Goal: Task Accomplishment & Management: Manage account settings

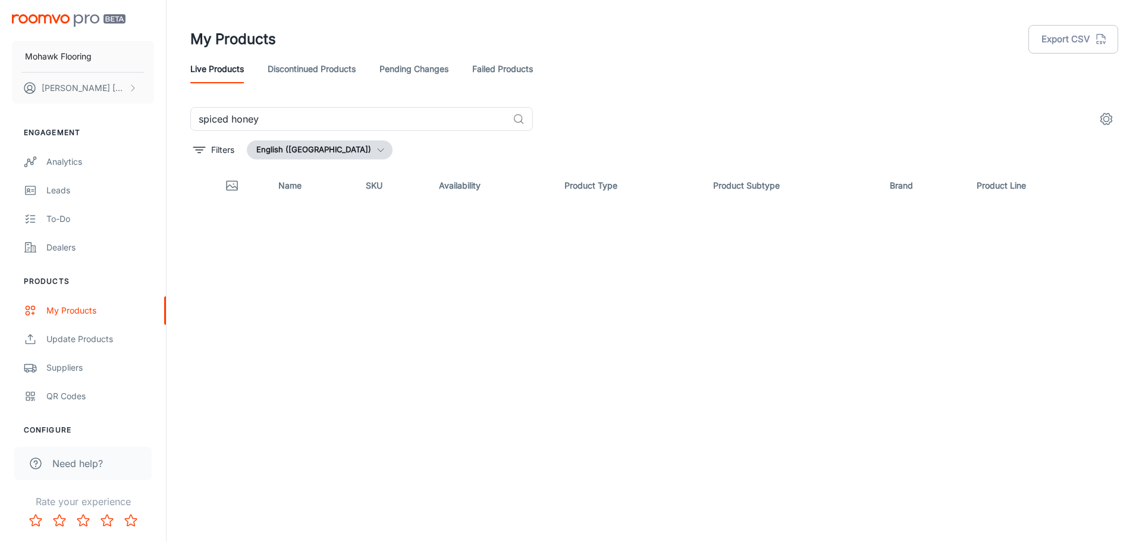
click at [767, 10] on header "My Products Export CSV Live Products Discontinued Products Pending Changes Fail…" at bounding box center [654, 53] width 957 height 107
click at [446, 119] on input "spiced honey" at bounding box center [349, 119] width 318 height 24
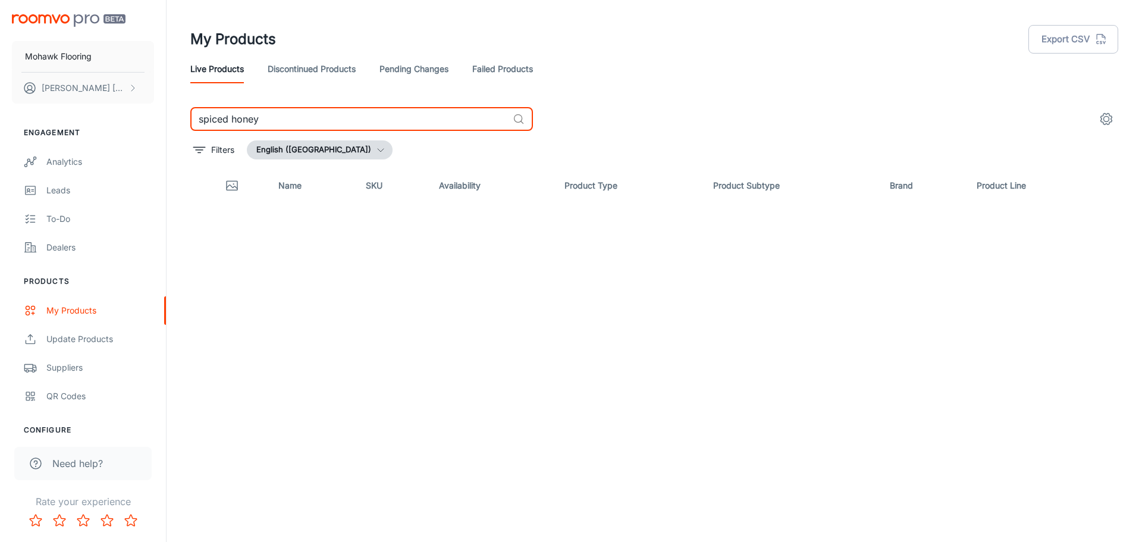
click at [446, 119] on input "spiced honey" at bounding box center [349, 119] width 318 height 24
click at [429, 68] on link "Pending Changes" at bounding box center [414, 69] width 69 height 29
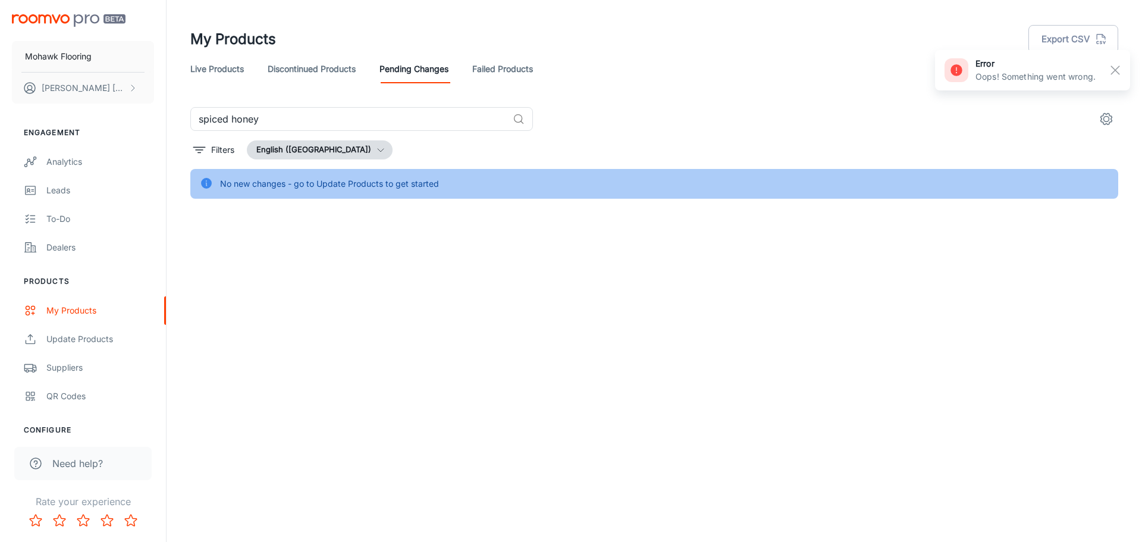
click at [80, 26] on img "scrollable content" at bounding box center [69, 20] width 114 height 12
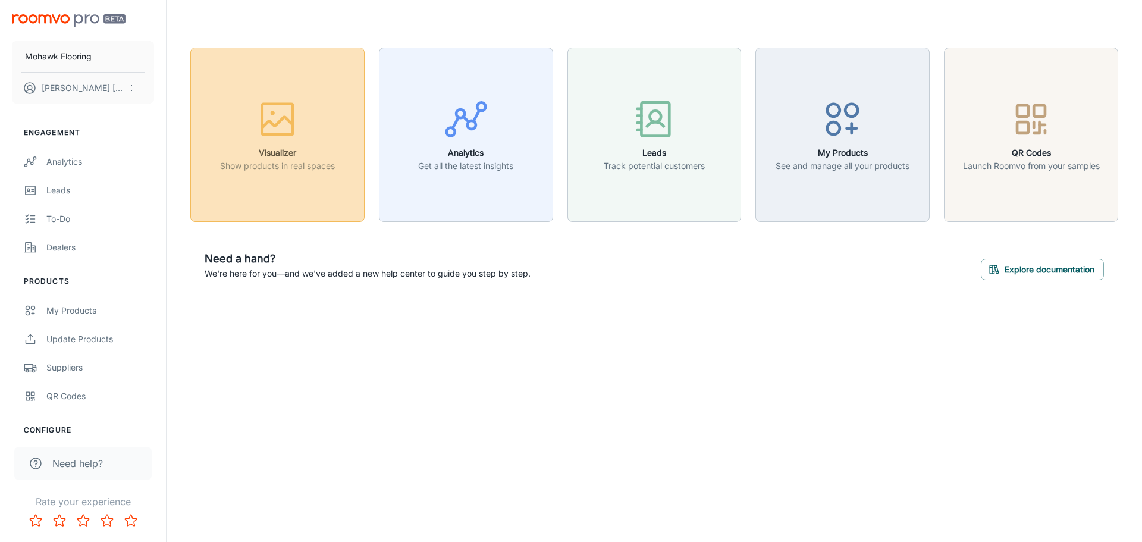
click at [288, 139] on icon "button" at bounding box center [277, 119] width 45 height 45
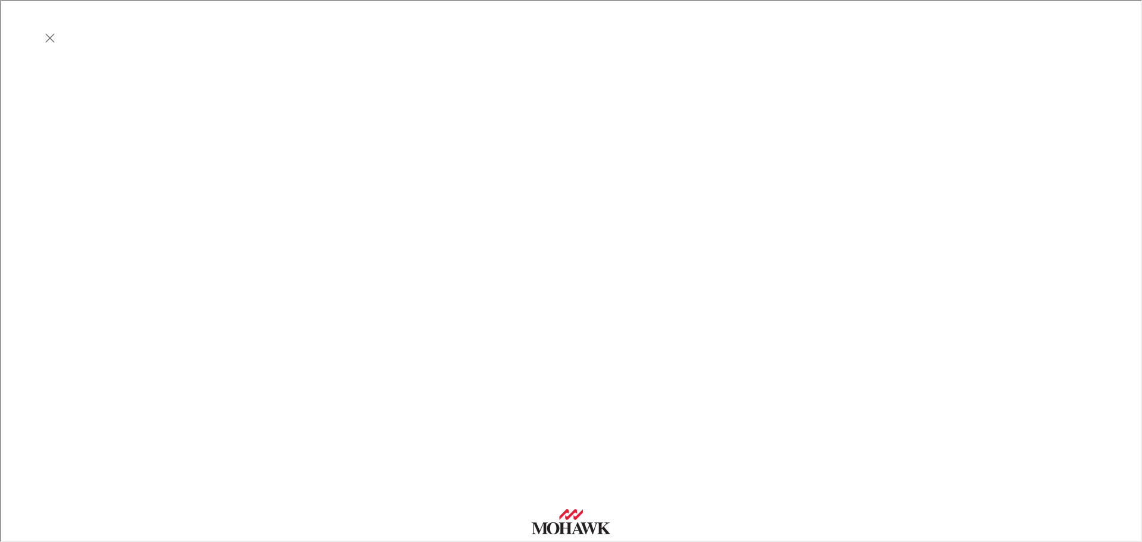
scroll to position [317, 0]
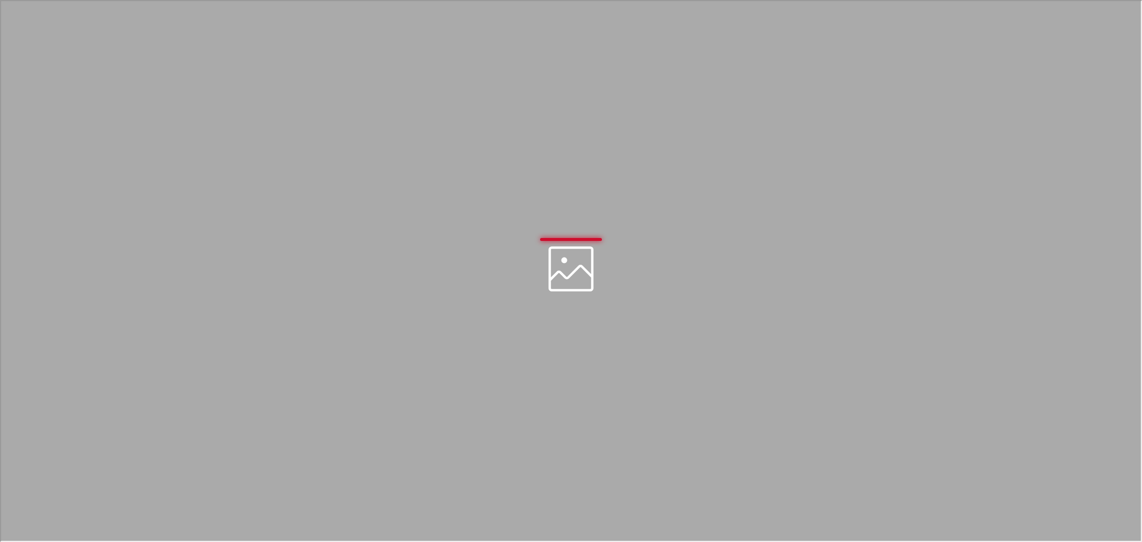
scroll to position [0, 0]
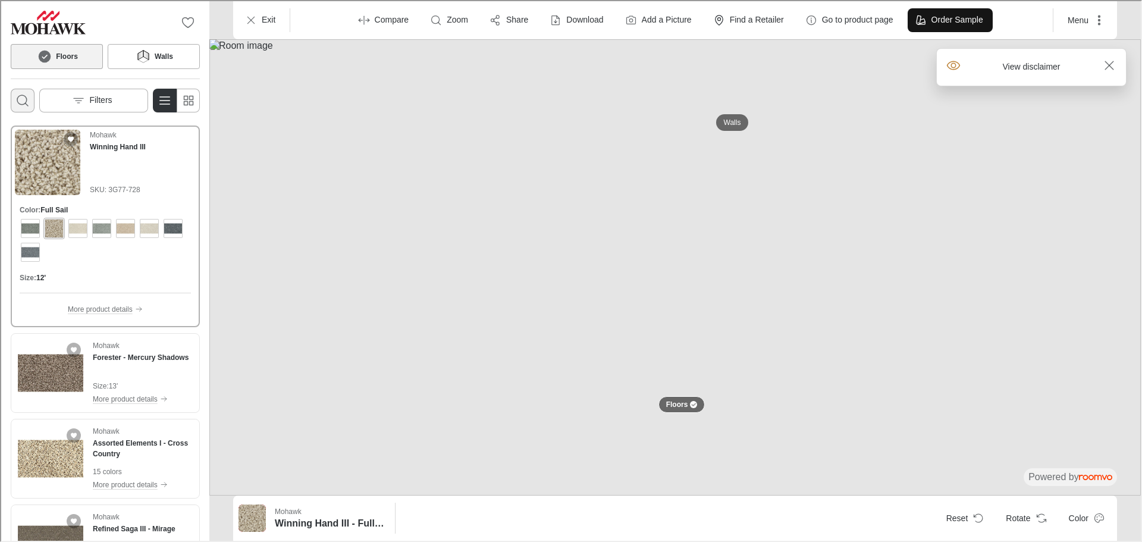
click at [29, 95] on button "Open search box" at bounding box center [22, 99] width 24 height 24
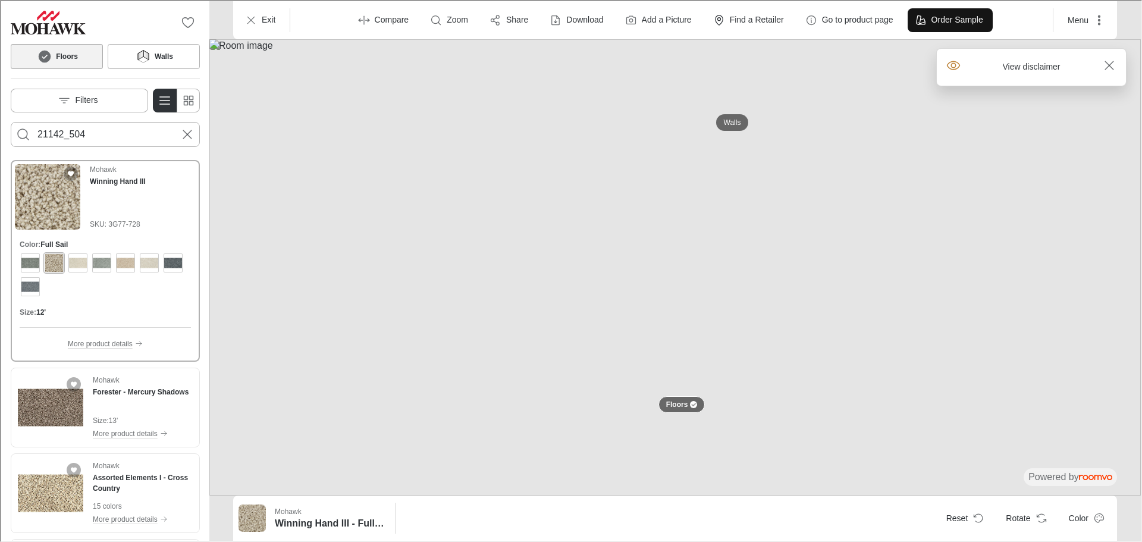
type input "21142_504"
click at [10, 121] on button "Search for products" at bounding box center [22, 133] width 24 height 24
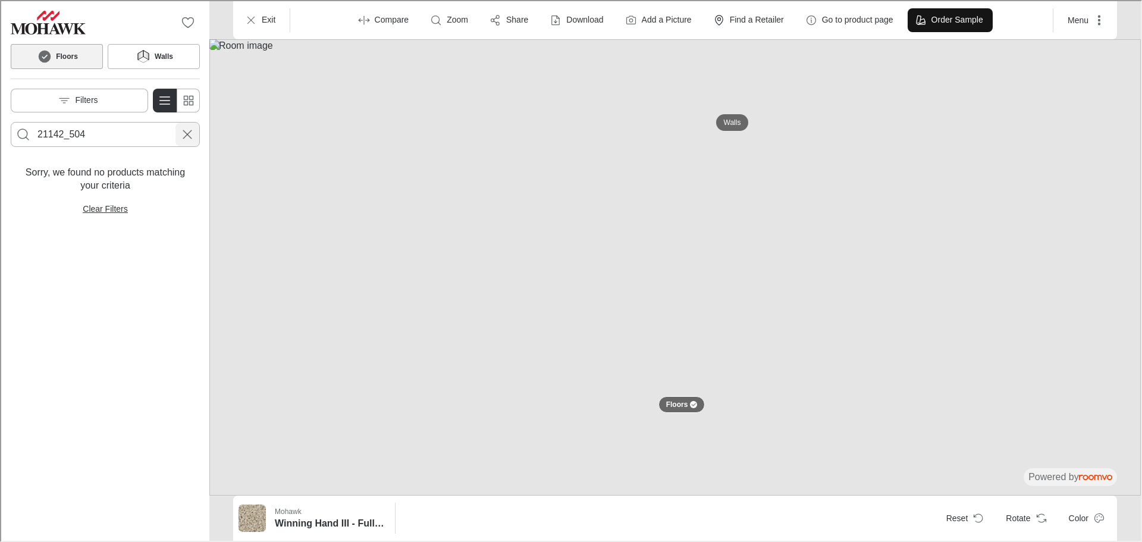
click at [183, 135] on icon "Cancel search" at bounding box center [186, 133] width 14 height 14
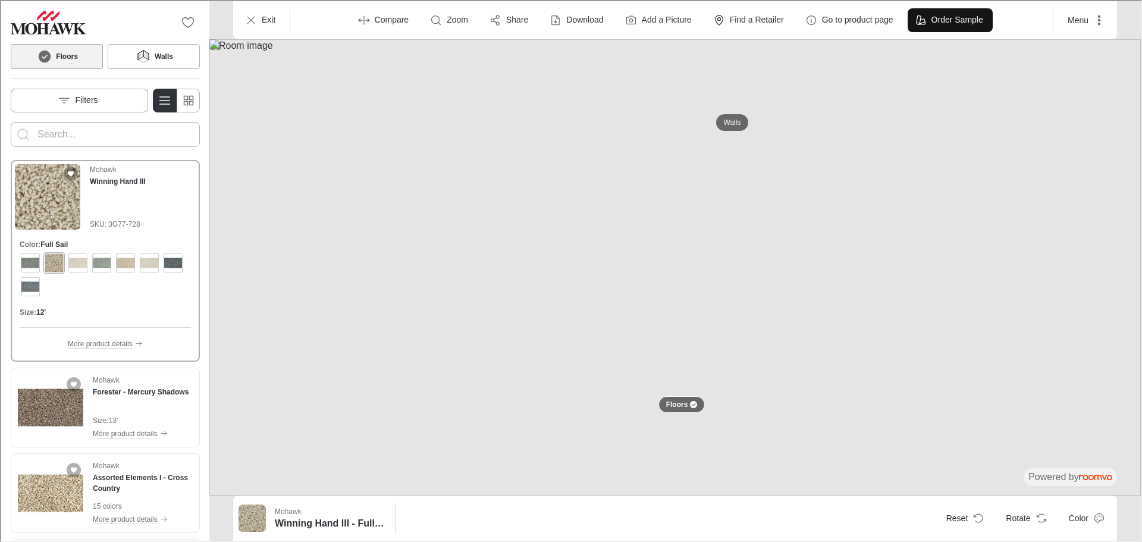
click at [79, 127] on input "Enter products to search for" at bounding box center [104, 133] width 136 height 19
type input "c"
click at [195, 200] on div "Mohawk Winning Hand III SKU: 3G77-728 Color : Full Sail Size : 12' More product…" at bounding box center [104, 347] width 208 height 384
click at [131, 131] on input "Enter products to search for" at bounding box center [104, 133] width 136 height 19
paste input "21142_504"
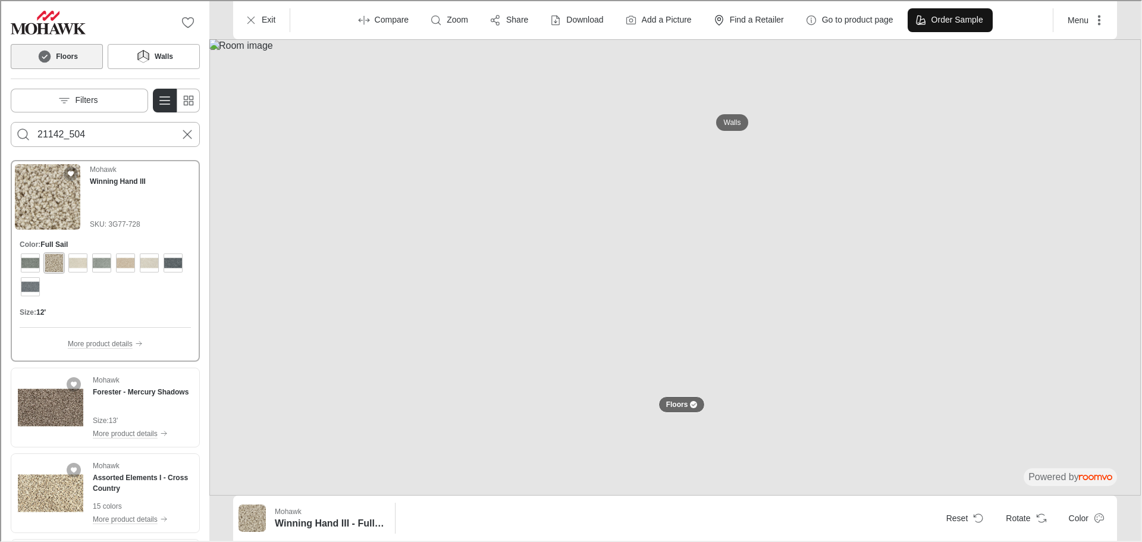
click at [131, 131] on input "21142_504" at bounding box center [104, 133] width 136 height 19
type input "crete"
click at [10, 121] on button "Search for products" at bounding box center [22, 133] width 24 height 24
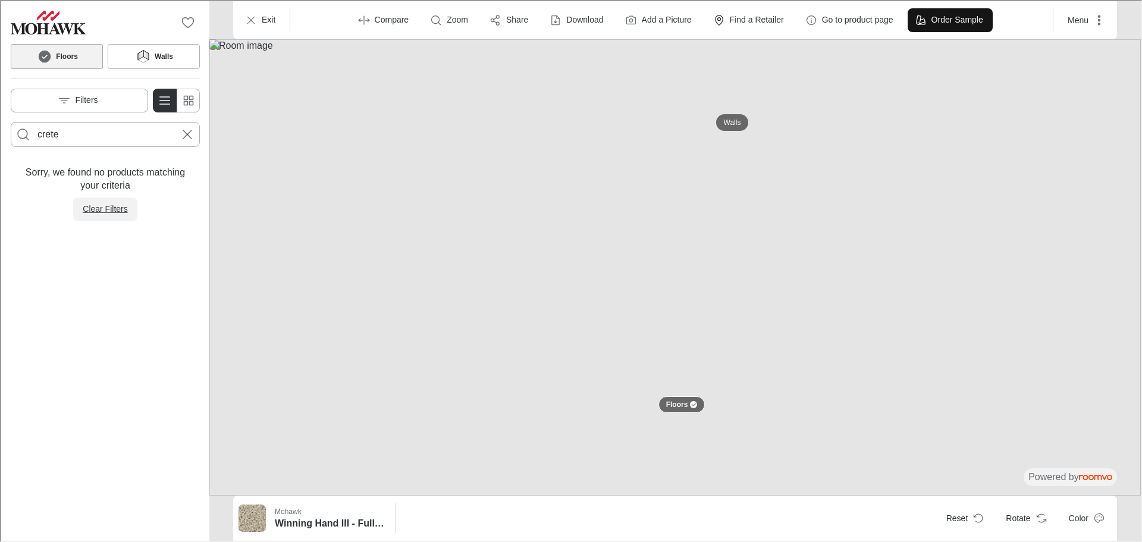
click at [96, 209] on p "Clear Filters" at bounding box center [103, 208] width 45 height 12
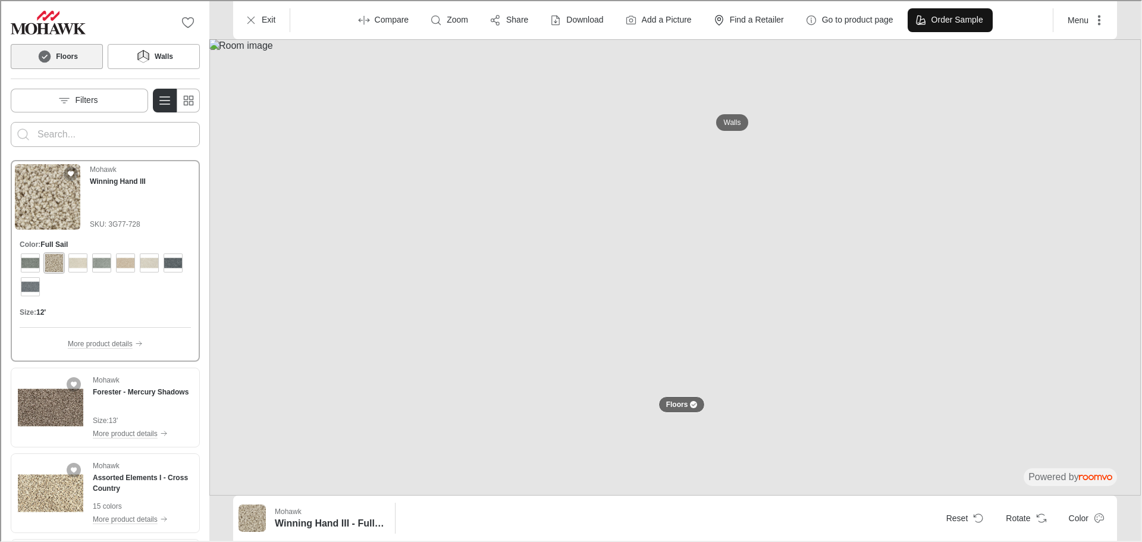
click at [101, 121] on form at bounding box center [104, 133] width 189 height 25
click at [93, 128] on input "Enter products to search for" at bounding box center [104, 133] width 136 height 19
type input "gatsby"
click at [10, 121] on button "Search for products" at bounding box center [22, 133] width 24 height 24
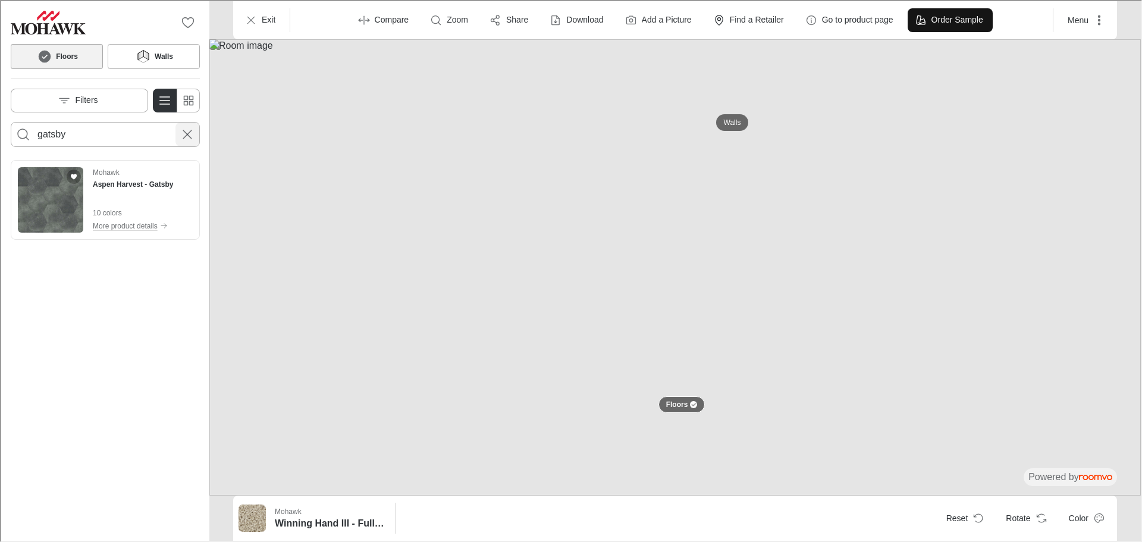
click at [186, 138] on icon "Cancel search" at bounding box center [186, 133] width 14 height 14
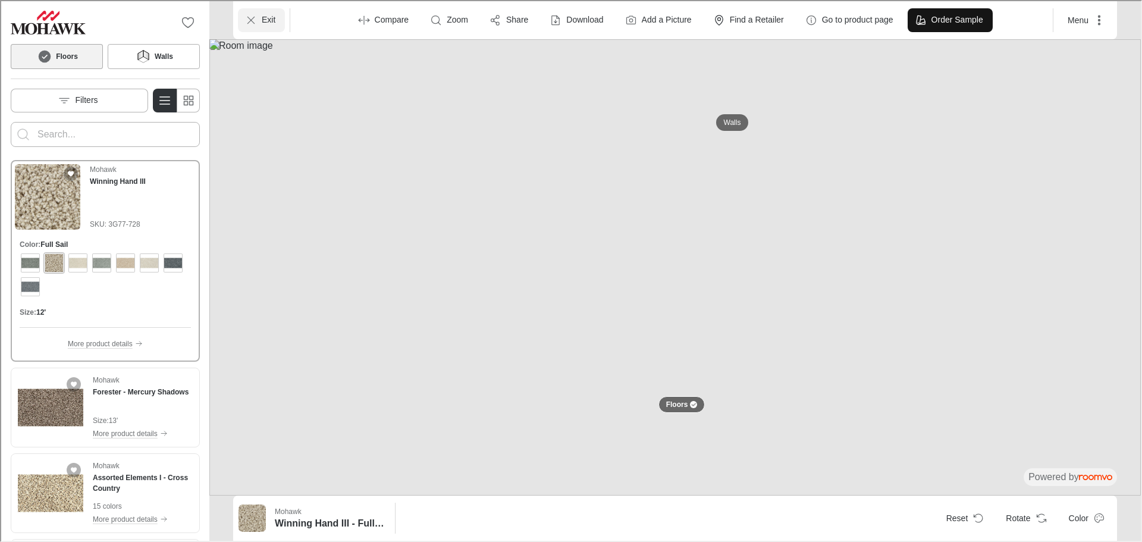
click at [259, 11] on button "Exit" at bounding box center [260, 19] width 47 height 24
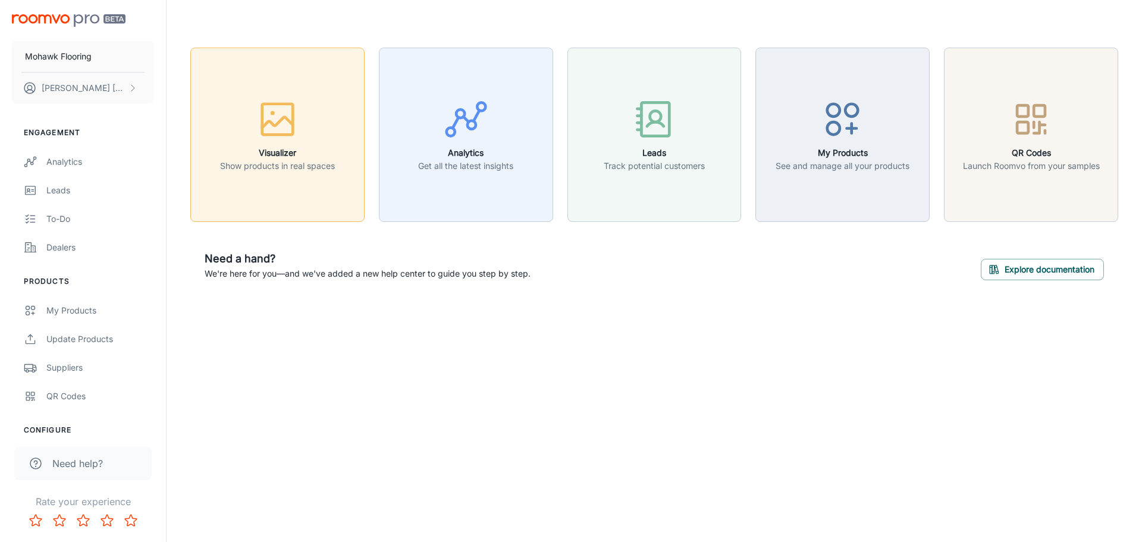
click at [274, 126] on icon "button" at bounding box center [277, 122] width 31 height 11
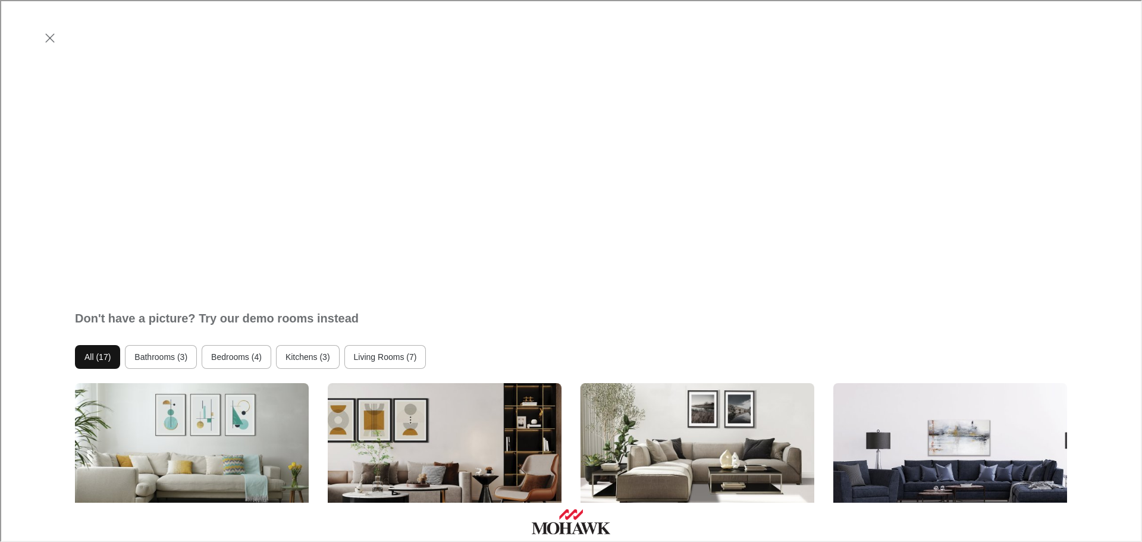
scroll to position [476, 0]
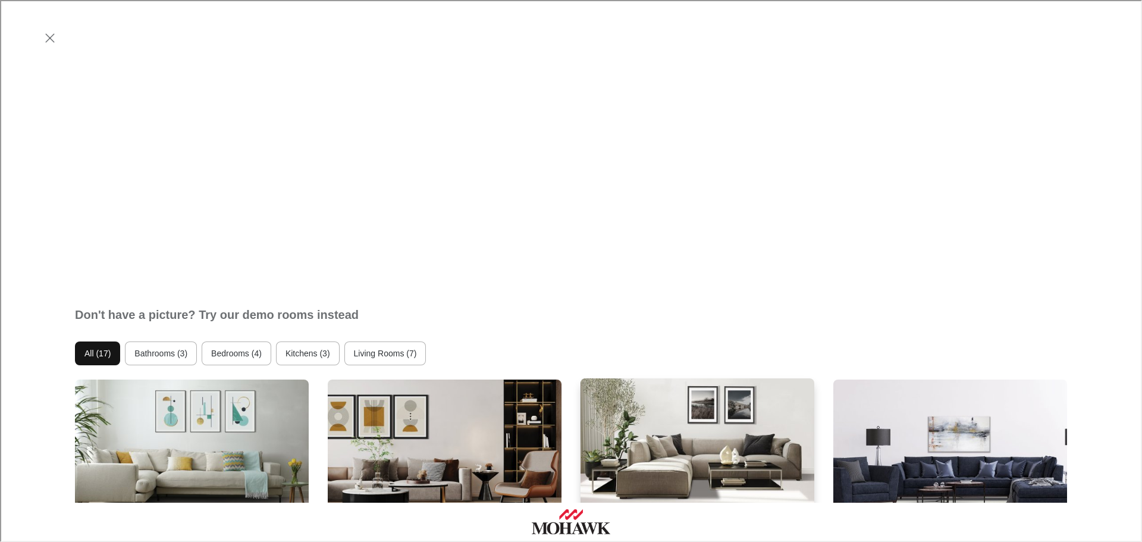
click at [719, 377] on img "Living Room 3" at bounding box center [697, 466] width 236 height 178
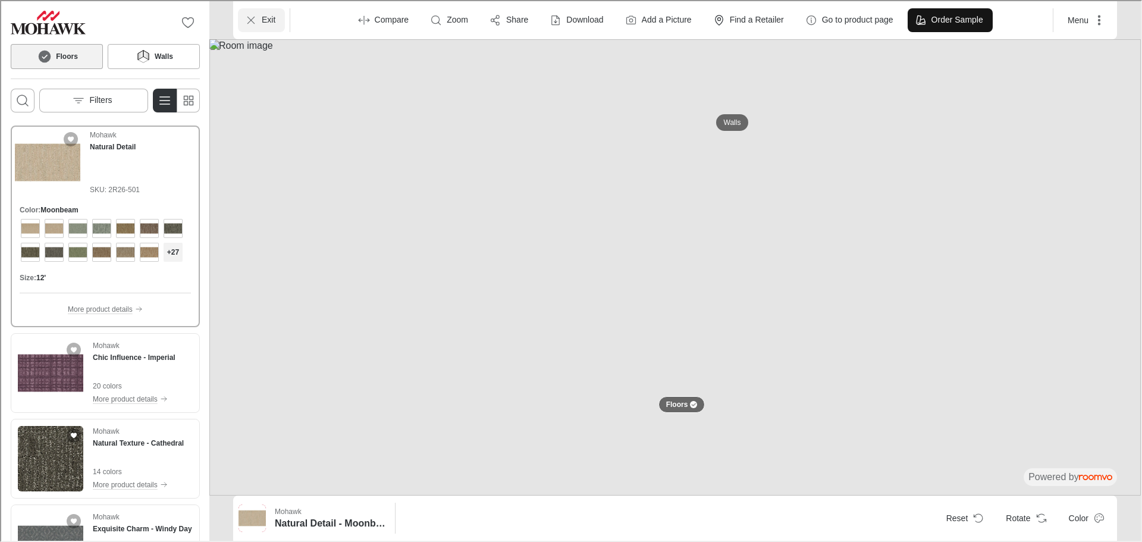
click at [265, 23] on p "Exit" at bounding box center [268, 19] width 14 height 12
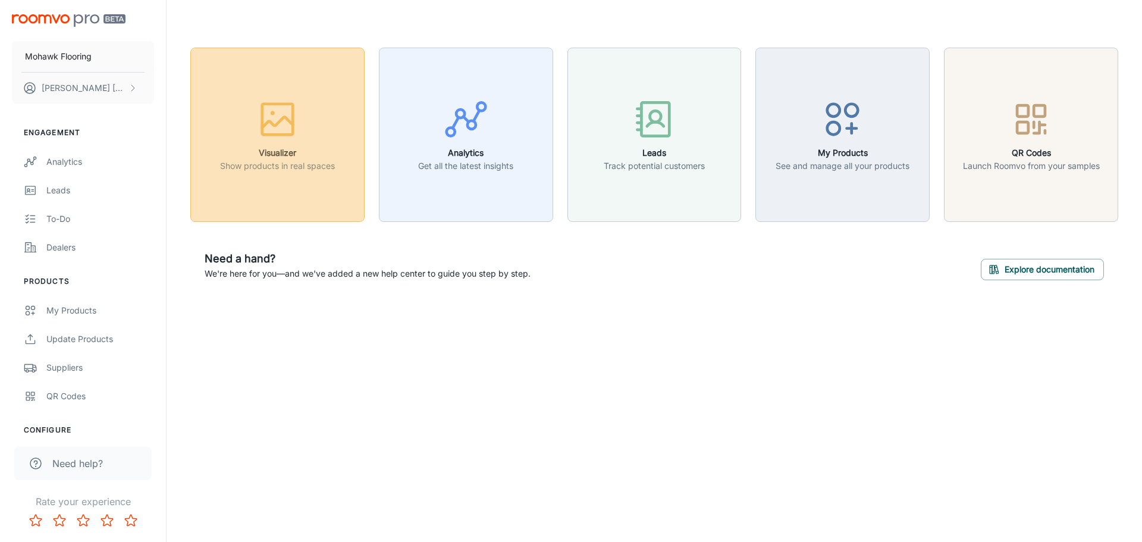
click at [259, 146] on div "button" at bounding box center [277, 121] width 115 height 49
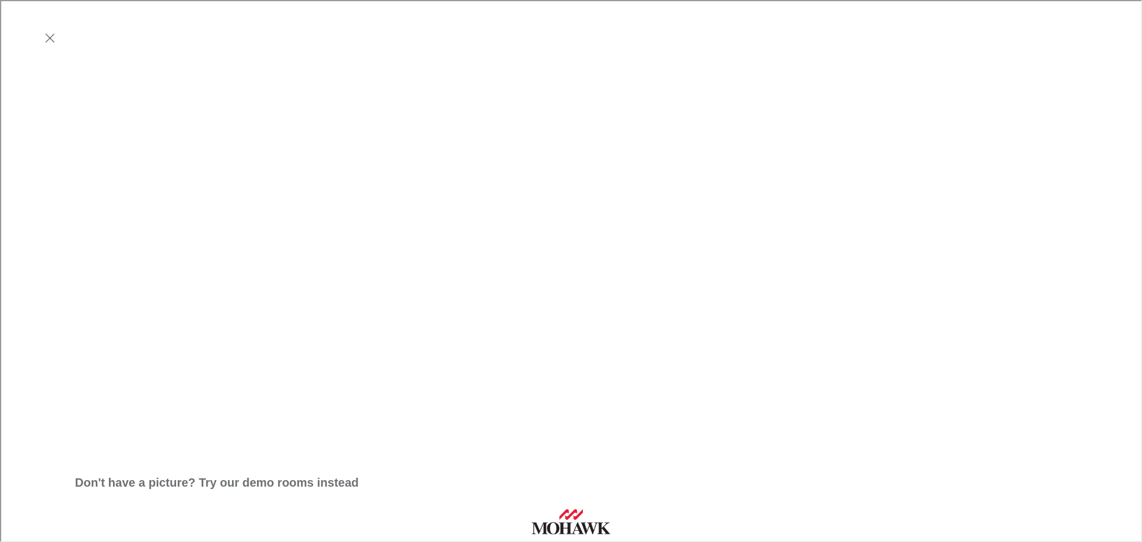
scroll to position [317, 0]
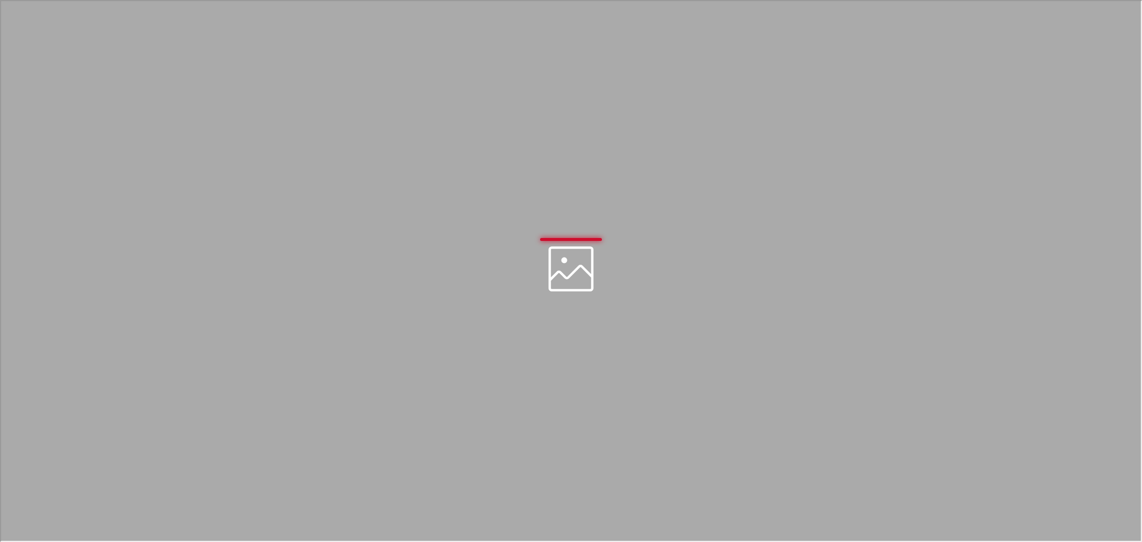
scroll to position [0, 0]
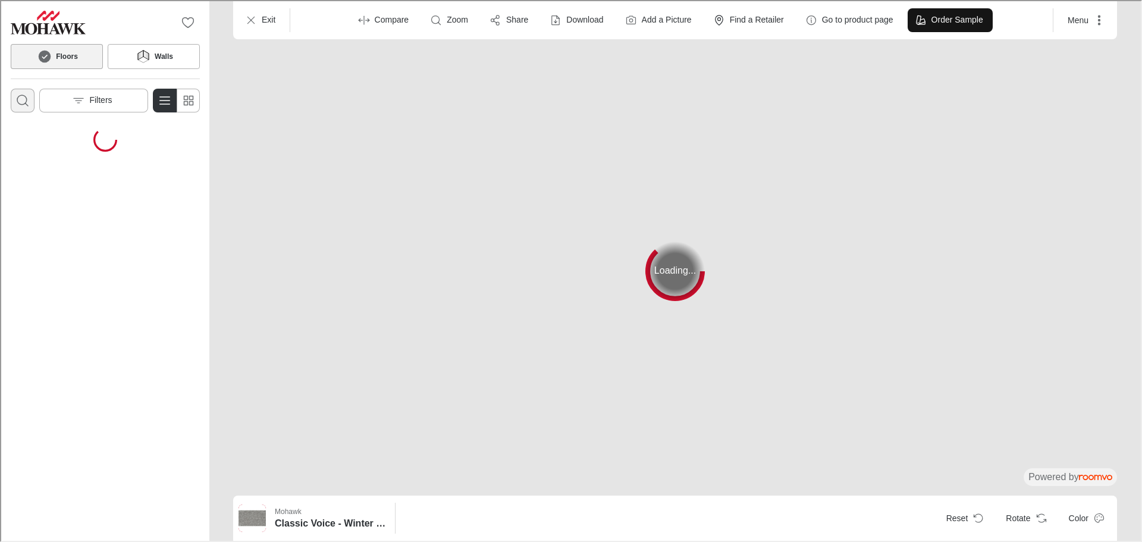
click at [26, 97] on circle "Open search box" at bounding box center [21, 99] width 10 height 10
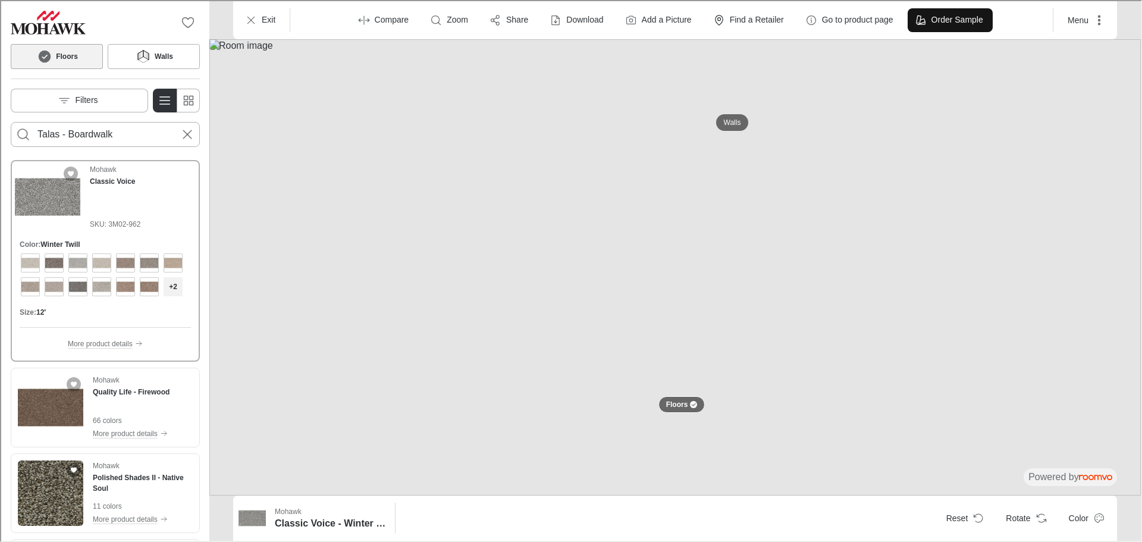
type input "Talas - Boardwalk"
click at [10, 121] on button "Search for products" at bounding box center [22, 133] width 24 height 24
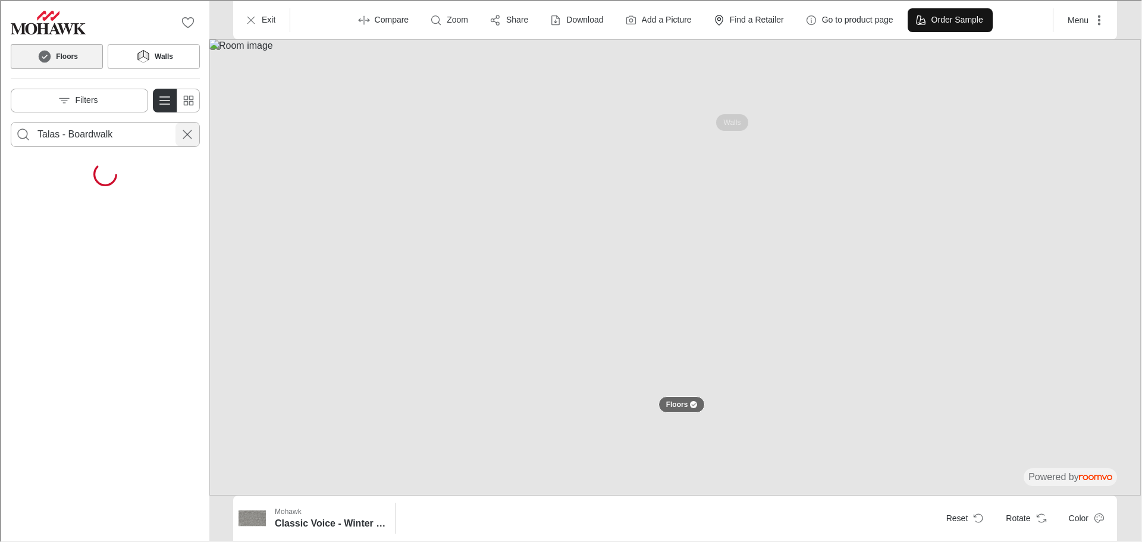
click at [183, 131] on icon "Cancel search" at bounding box center [186, 133] width 14 height 14
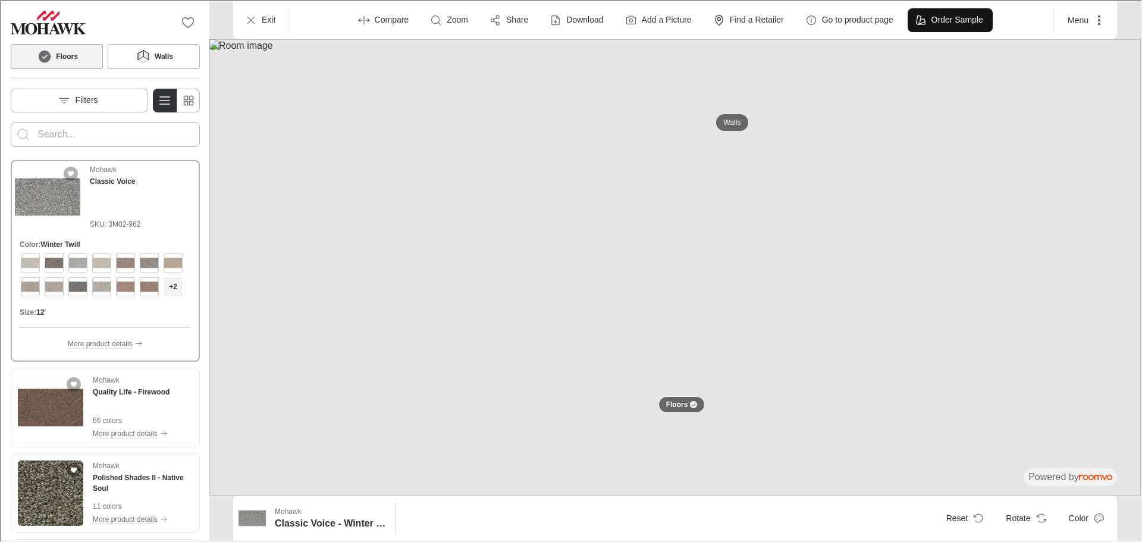
click at [60, 127] on input "Enter products to search for" at bounding box center [104, 133] width 136 height 19
paste input "Gatsby - Fedora"
type input "Gatsby - Fedora"
click at [10, 121] on button "Search for products" at bounding box center [22, 133] width 24 height 24
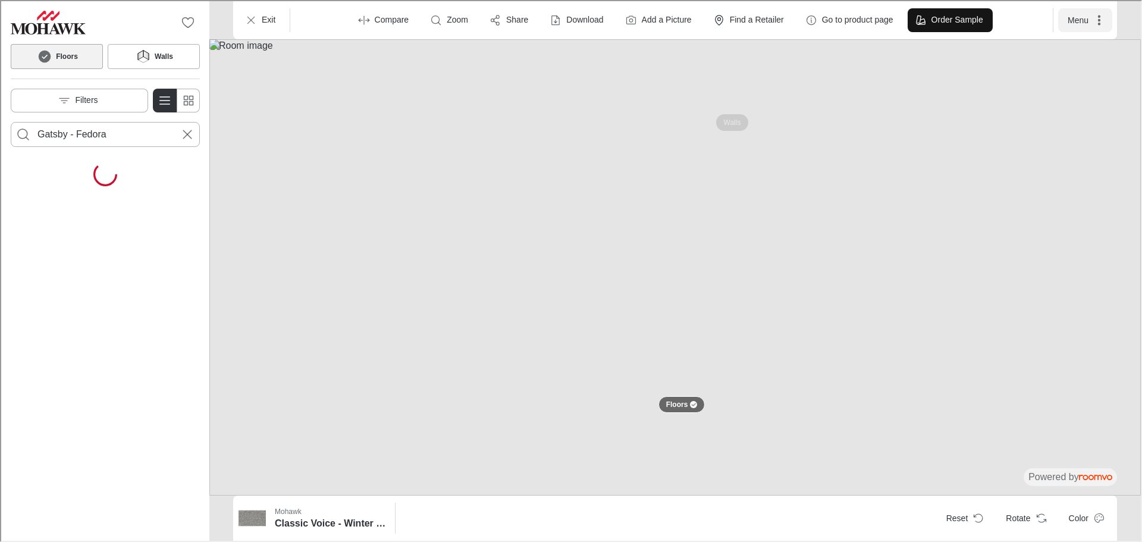
click at [1104, 22] on button "Menu" at bounding box center [1084, 19] width 54 height 24
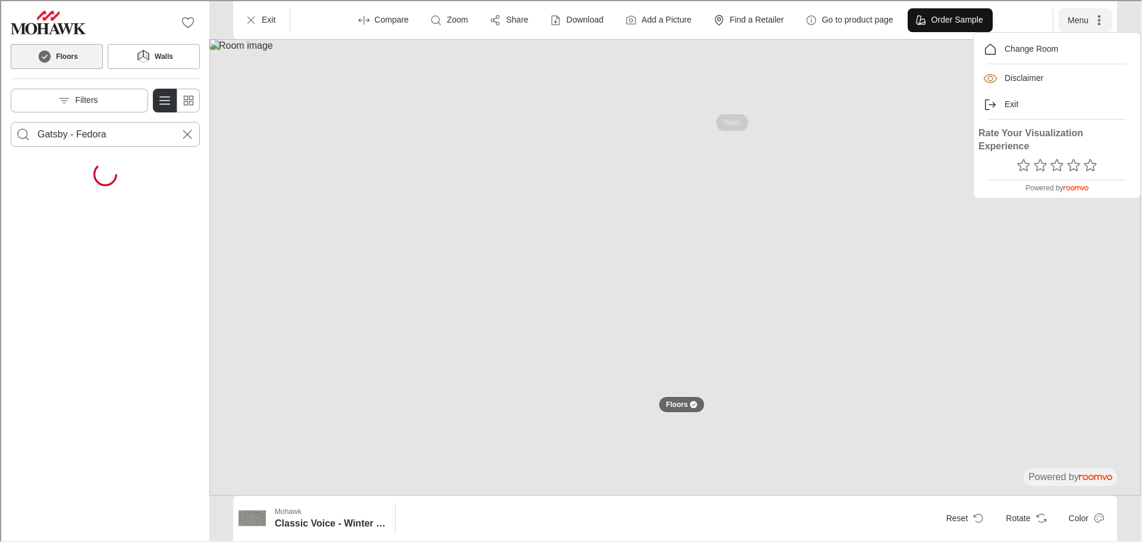
click at [1104, 22] on div at bounding box center [570, 270] width 1140 height 540
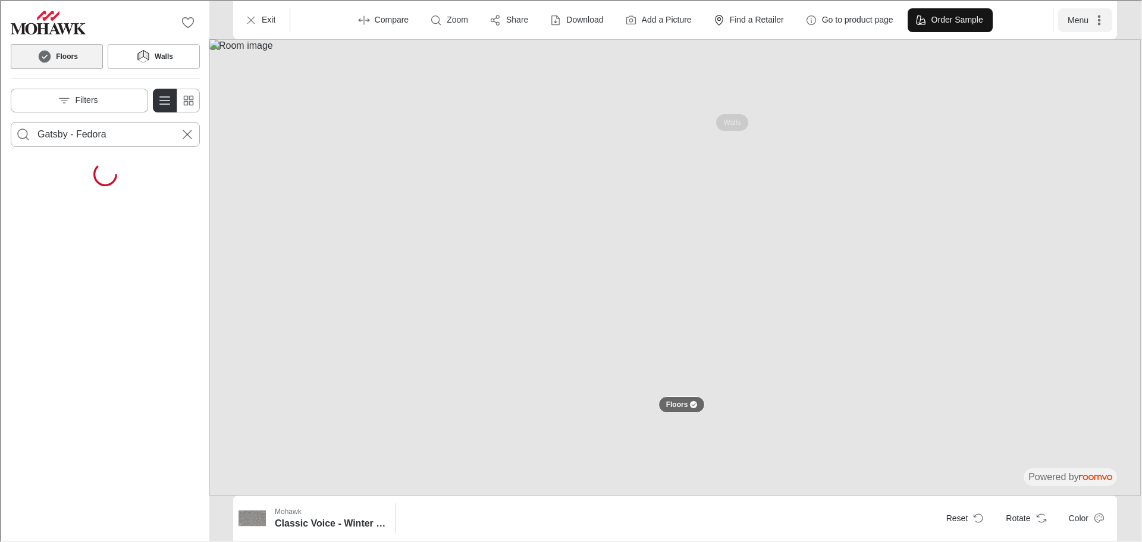
click at [1104, 22] on button "Menu" at bounding box center [1084, 19] width 54 height 24
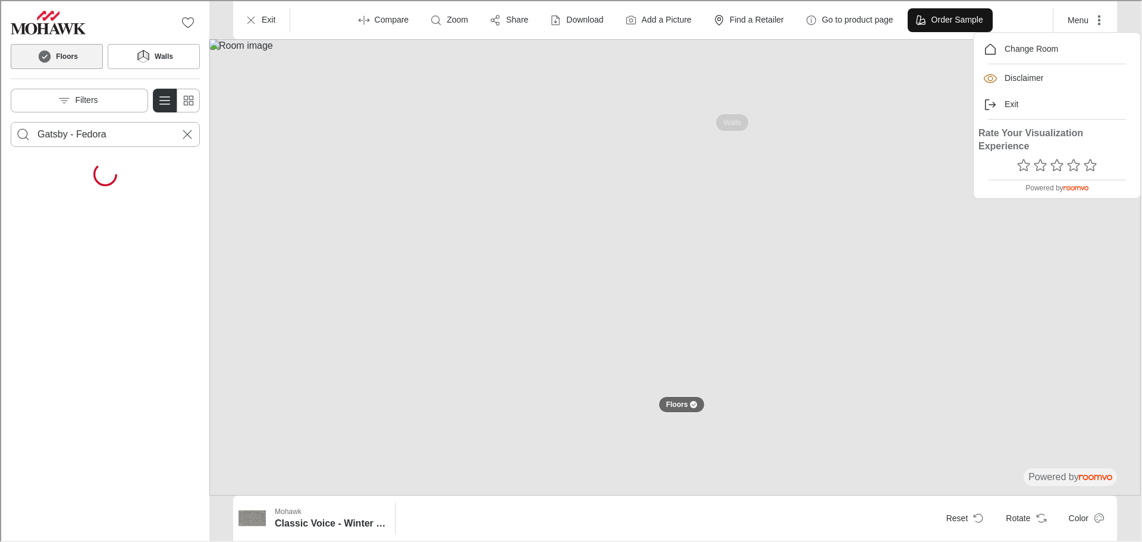
click at [278, 136] on div at bounding box center [570, 270] width 1140 height 540
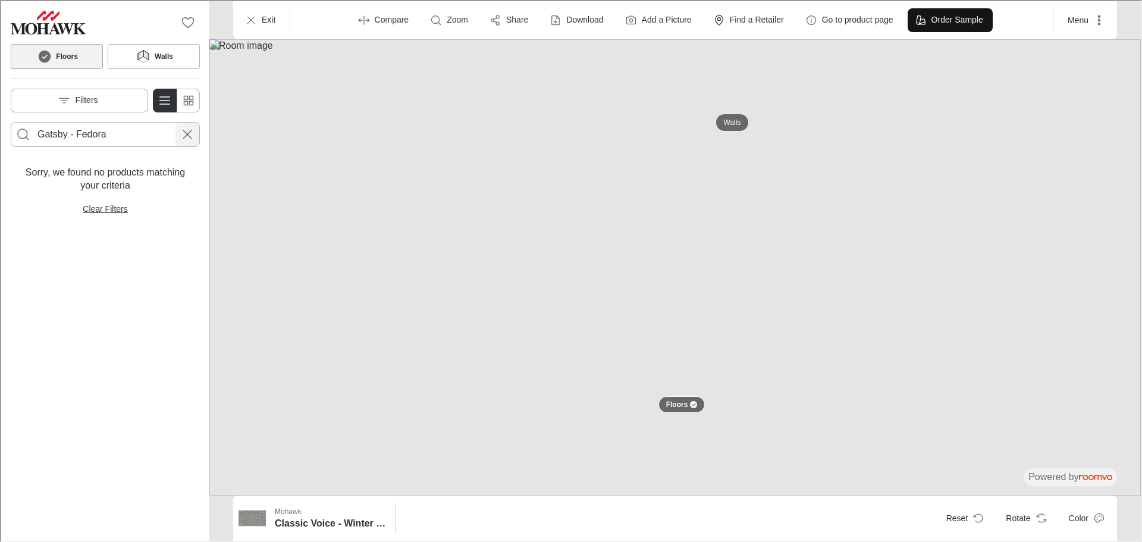
click at [177, 137] on button "Cancel search" at bounding box center [186, 133] width 24 height 24
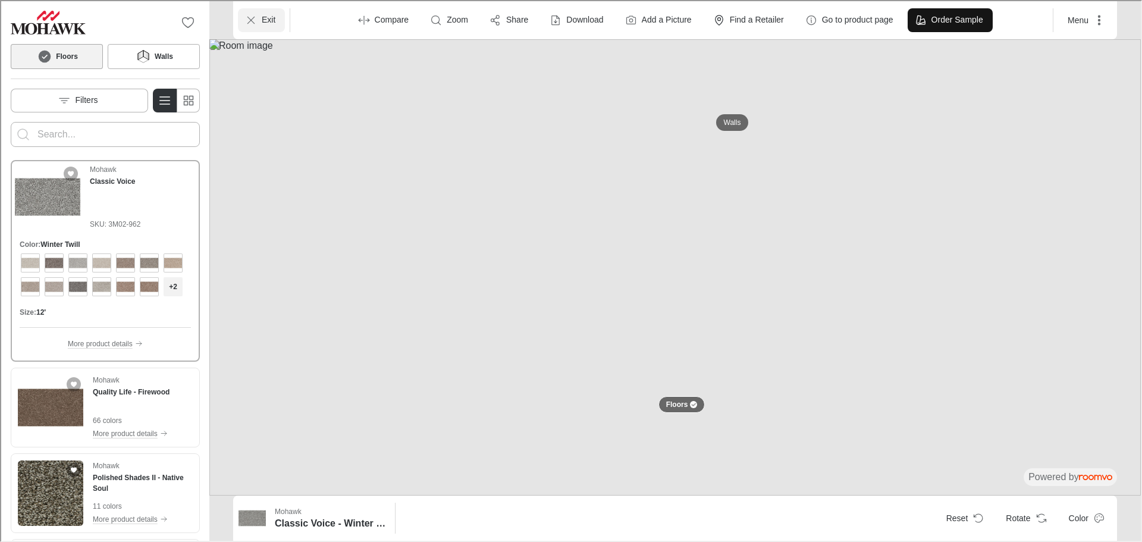
click at [266, 21] on p "Exit" at bounding box center [268, 19] width 14 height 12
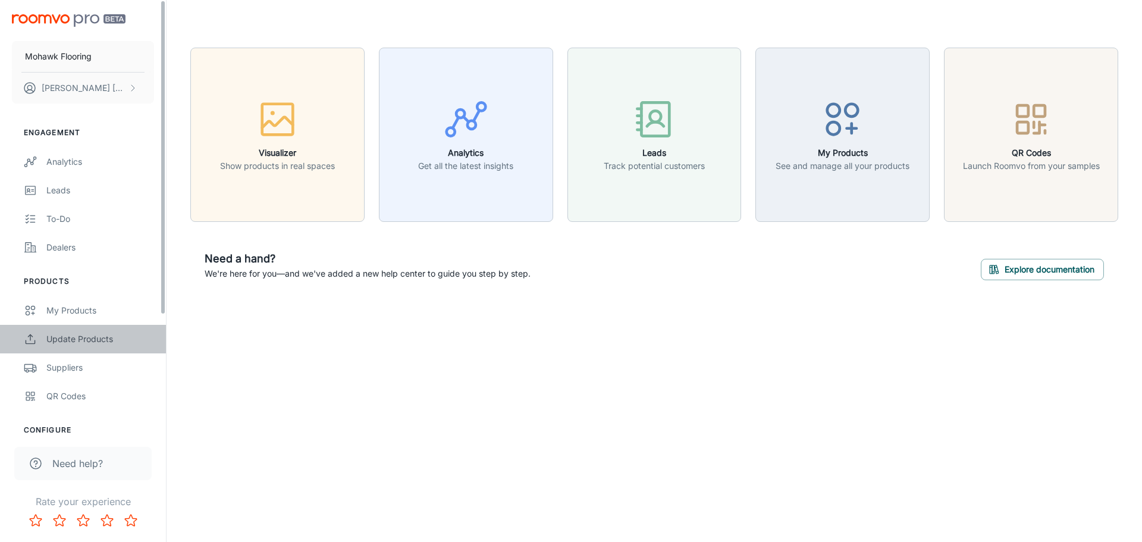
click at [86, 333] on div "Update Products" at bounding box center [100, 339] width 108 height 13
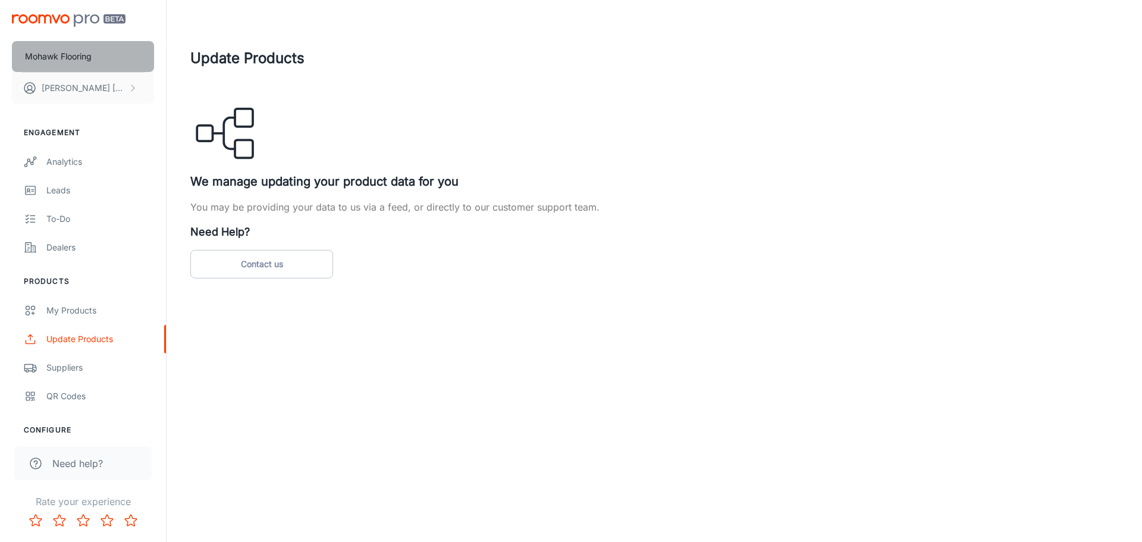
click at [79, 68] on button "Mohawk Flooring" at bounding box center [83, 56] width 142 height 31
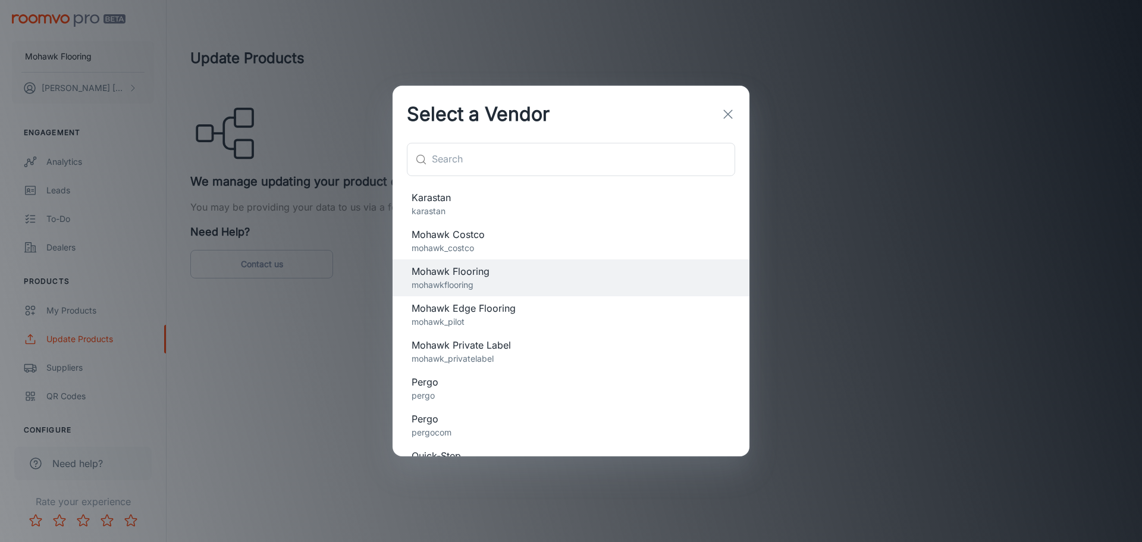
click at [479, 317] on p "mohawk_pilot" at bounding box center [571, 321] width 319 height 13
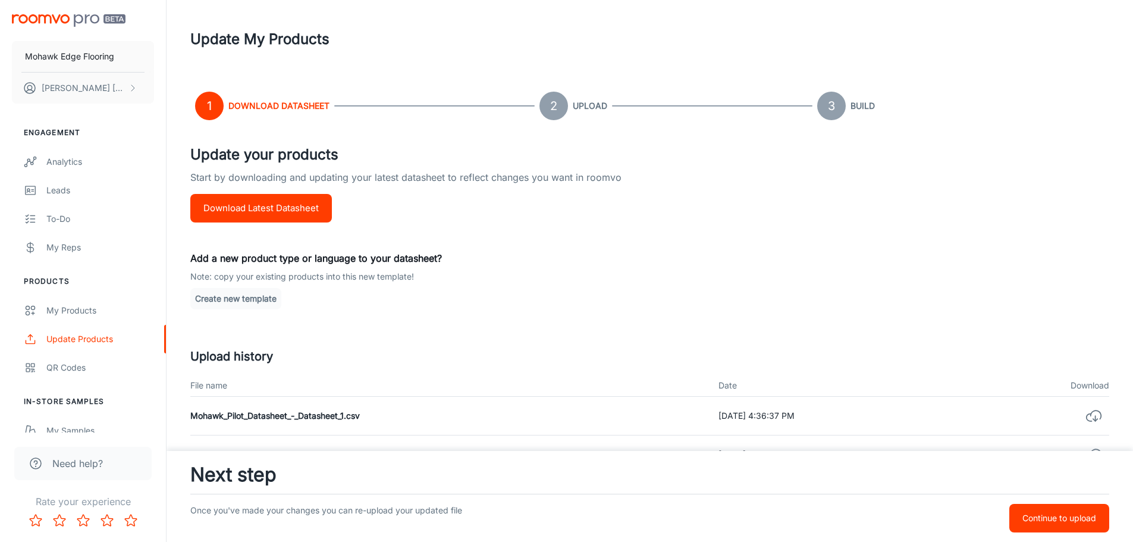
click at [1052, 519] on p "Continue to upload" at bounding box center [1060, 518] width 74 height 13
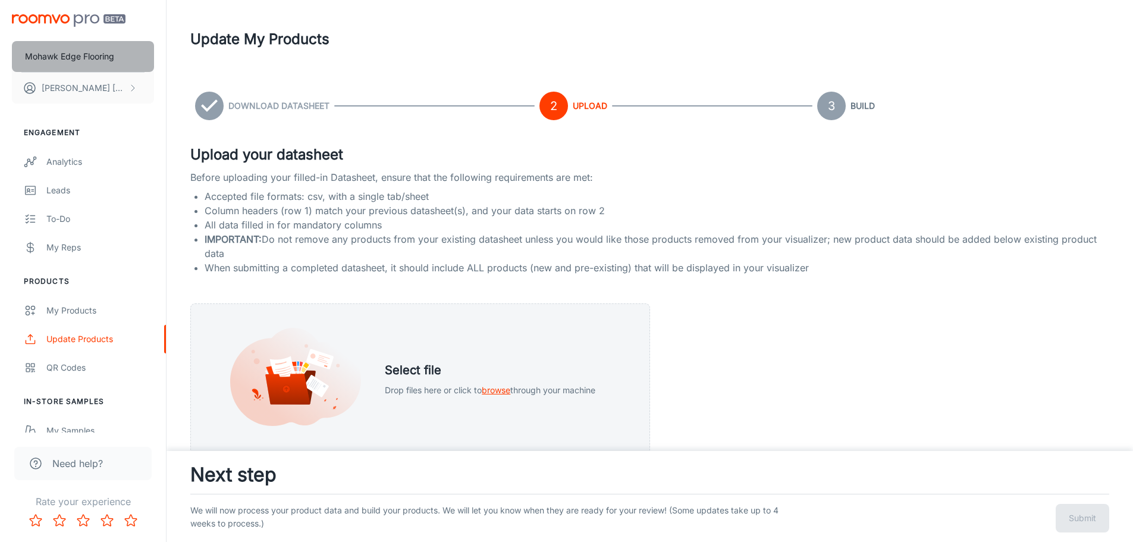
click at [83, 54] on p "Mohawk Edge Flooring" at bounding box center [69, 56] width 89 height 13
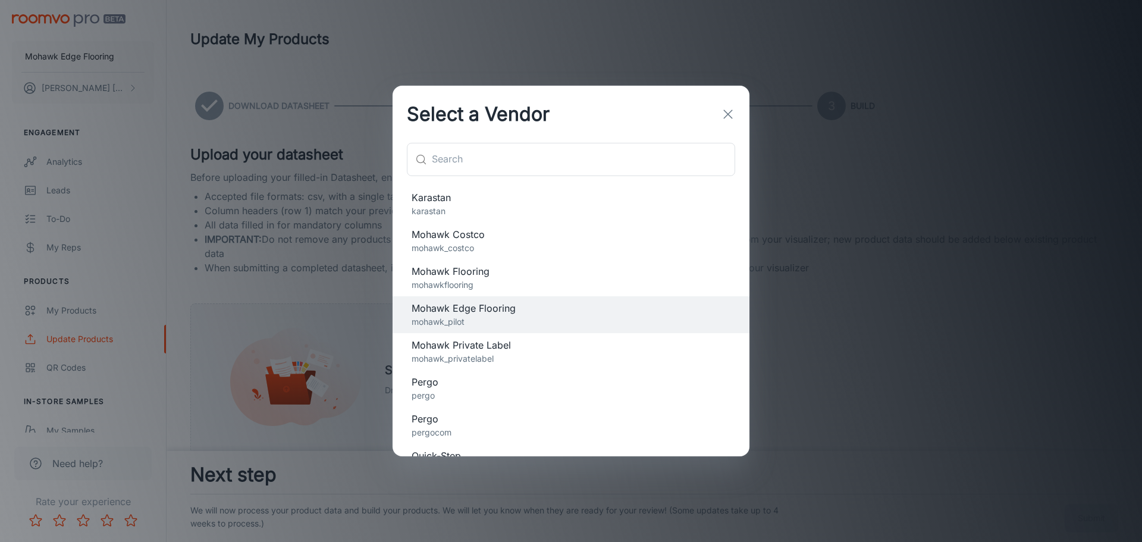
click at [724, 114] on icon "button" at bounding box center [728, 114] width 14 height 14
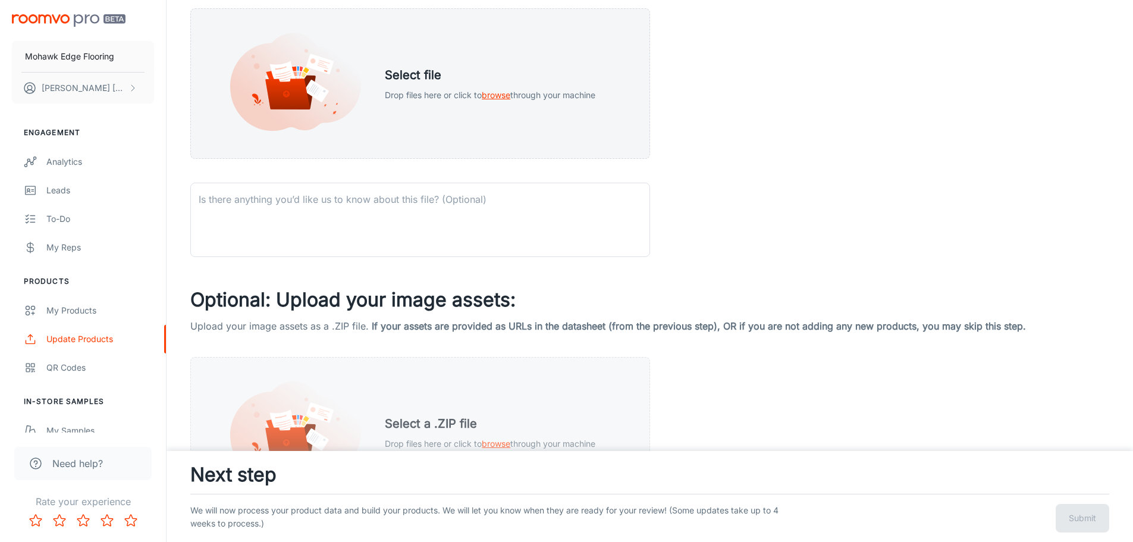
scroll to position [380, 0]
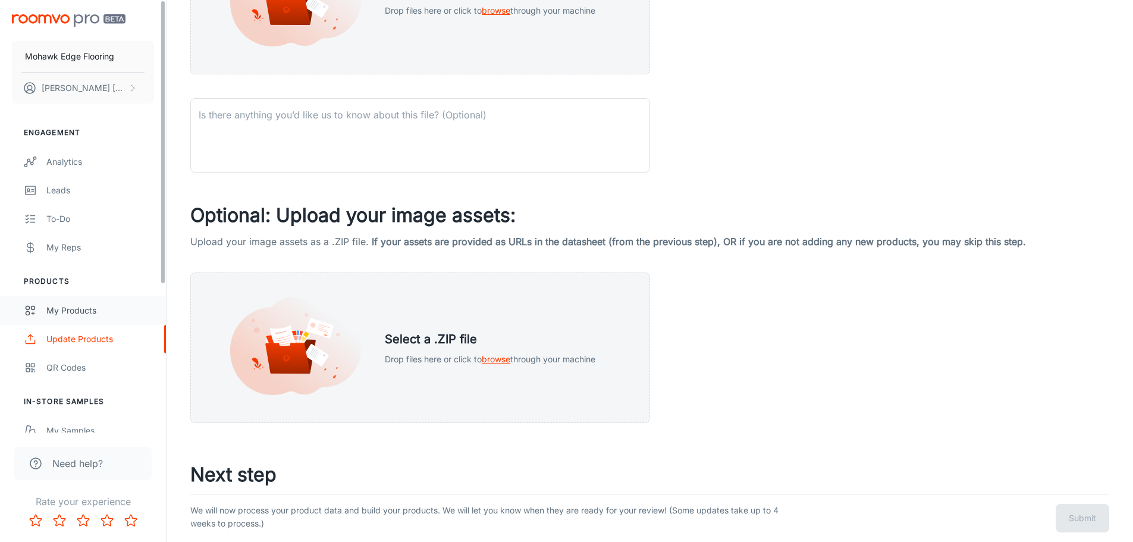
click at [84, 315] on div "My Products" at bounding box center [100, 310] width 108 height 13
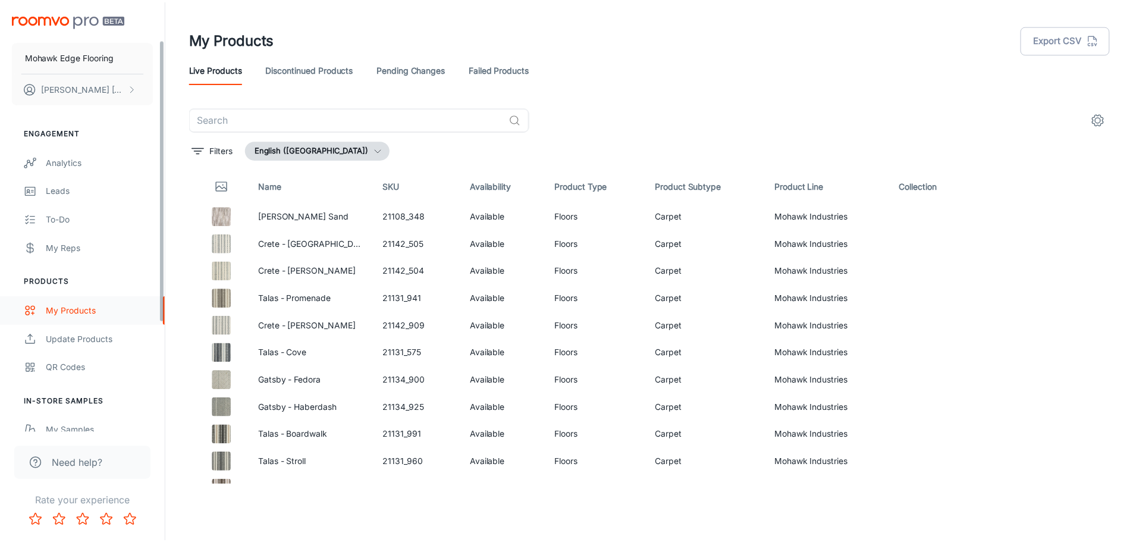
scroll to position [224, 0]
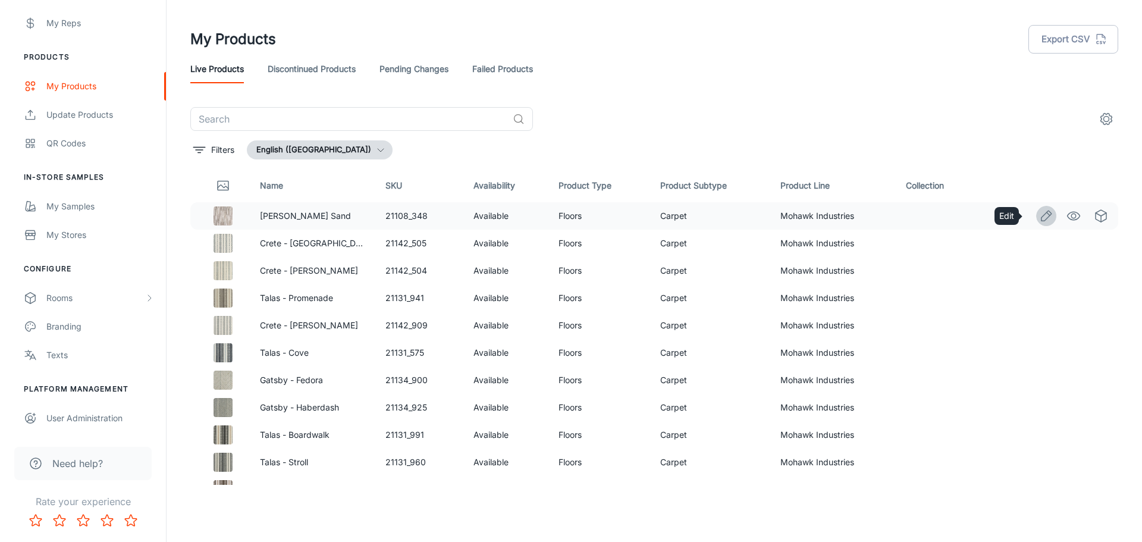
click at [1042, 220] on icon "Edit" at bounding box center [1047, 216] width 10 height 10
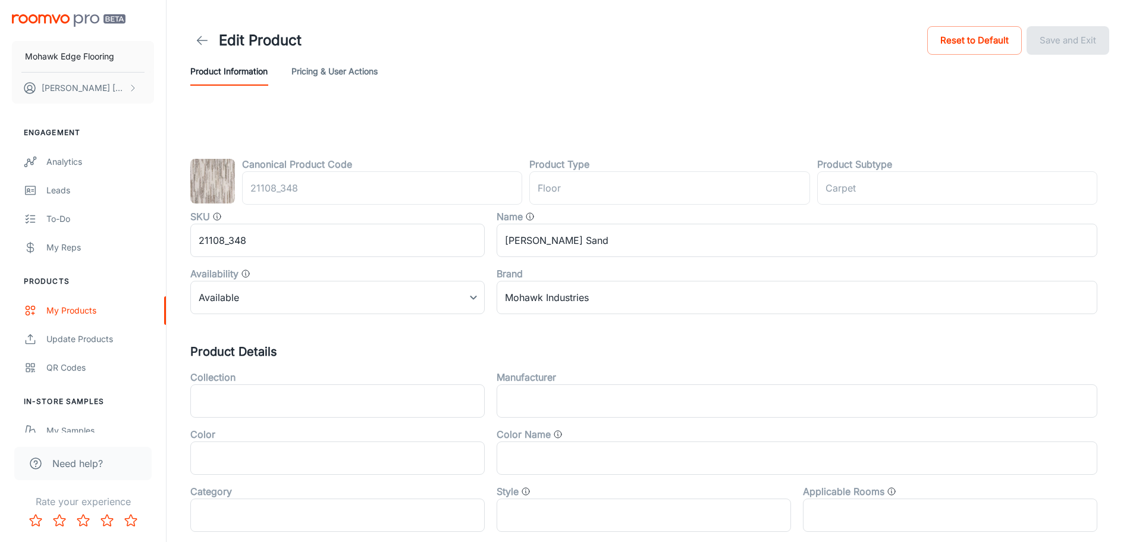
click at [355, 63] on button "Pricing & User Actions" at bounding box center [334, 71] width 86 height 29
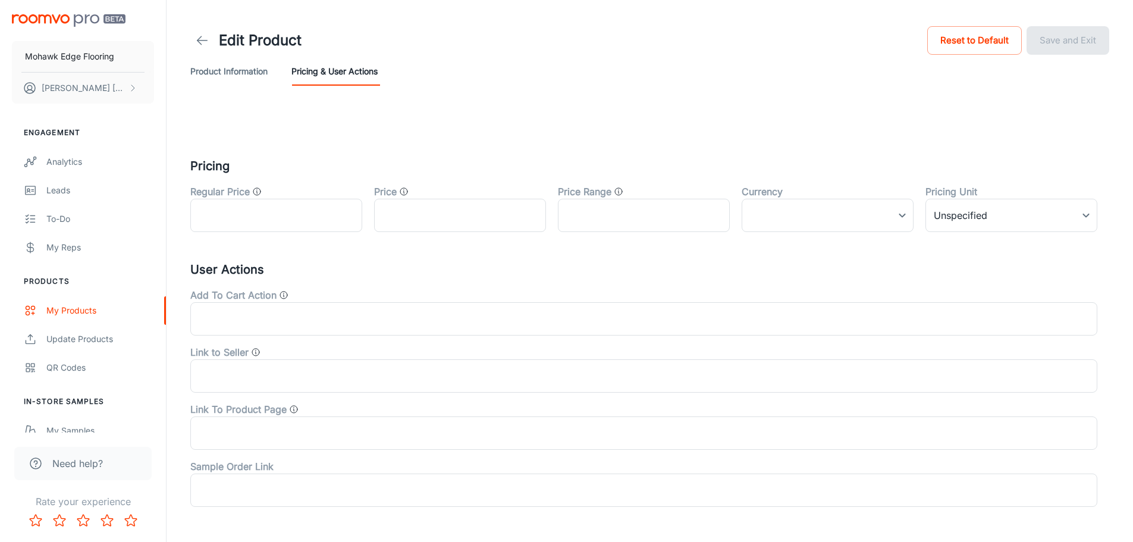
click at [243, 74] on button "Product Information" at bounding box center [228, 71] width 77 height 29
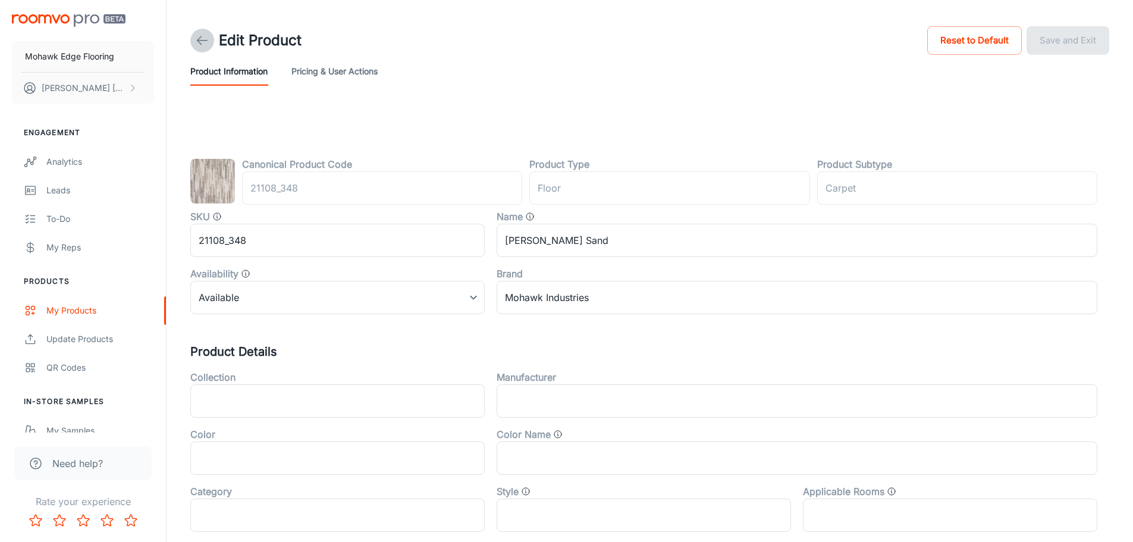
click at [197, 37] on icon at bounding box center [202, 40] width 14 height 14
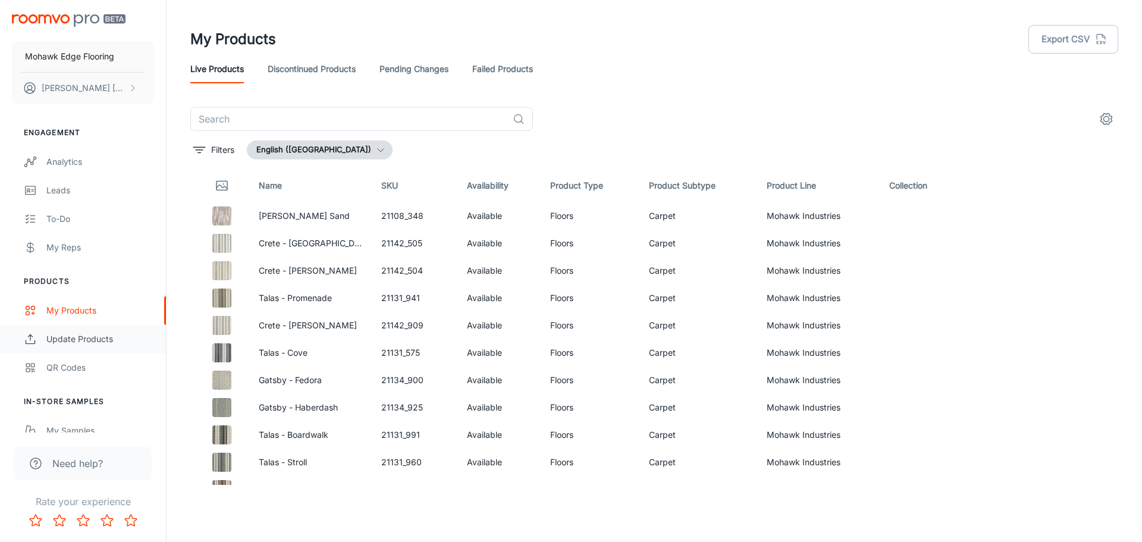
click at [84, 334] on div "Update Products" at bounding box center [100, 339] width 108 height 13
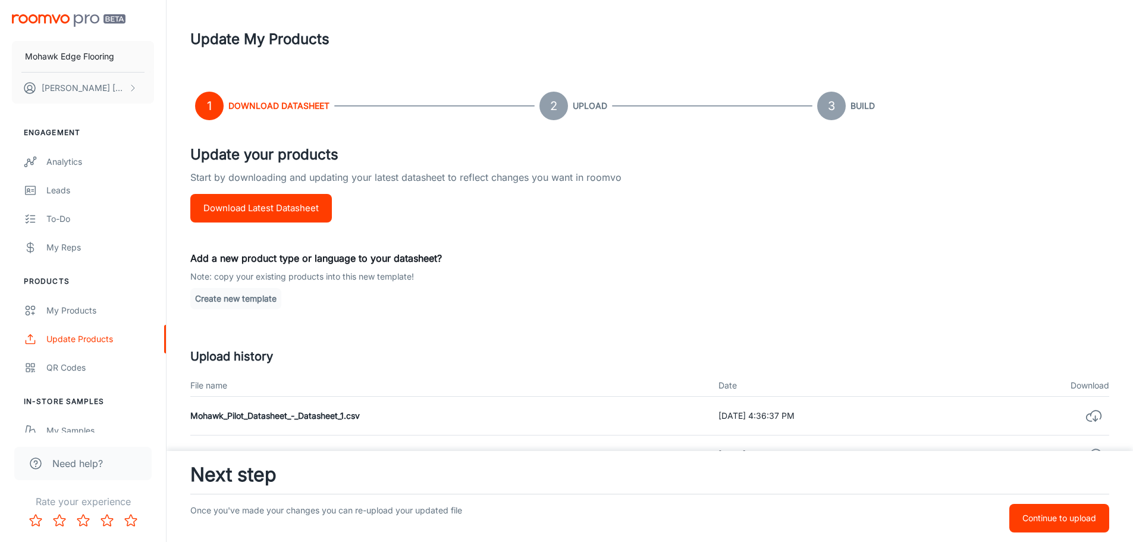
click at [42, 20] on img "scrollable content" at bounding box center [69, 20] width 114 height 12
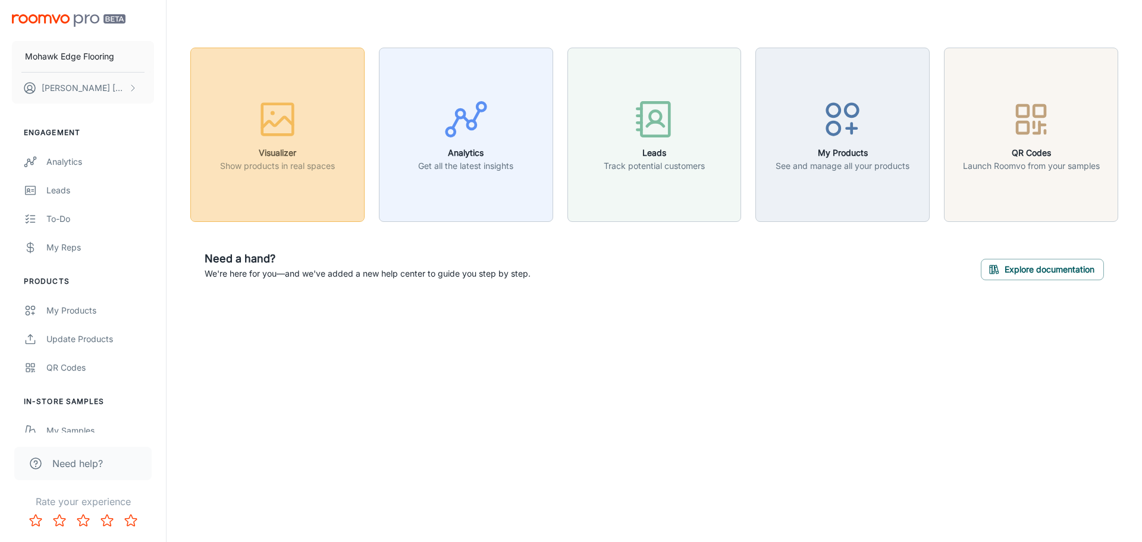
click at [303, 132] on div "button" at bounding box center [277, 121] width 115 height 49
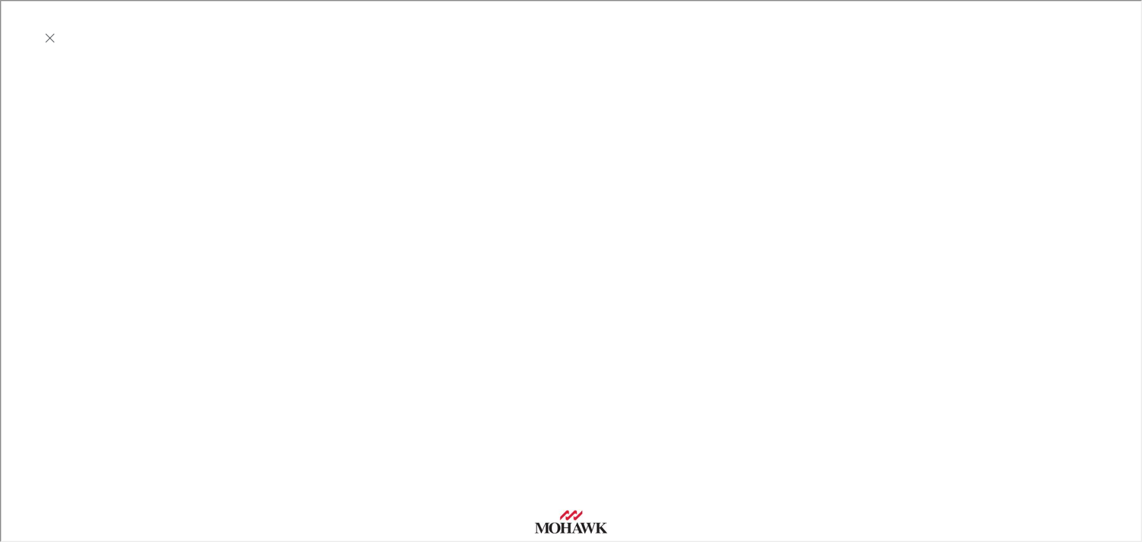
scroll to position [317, 0]
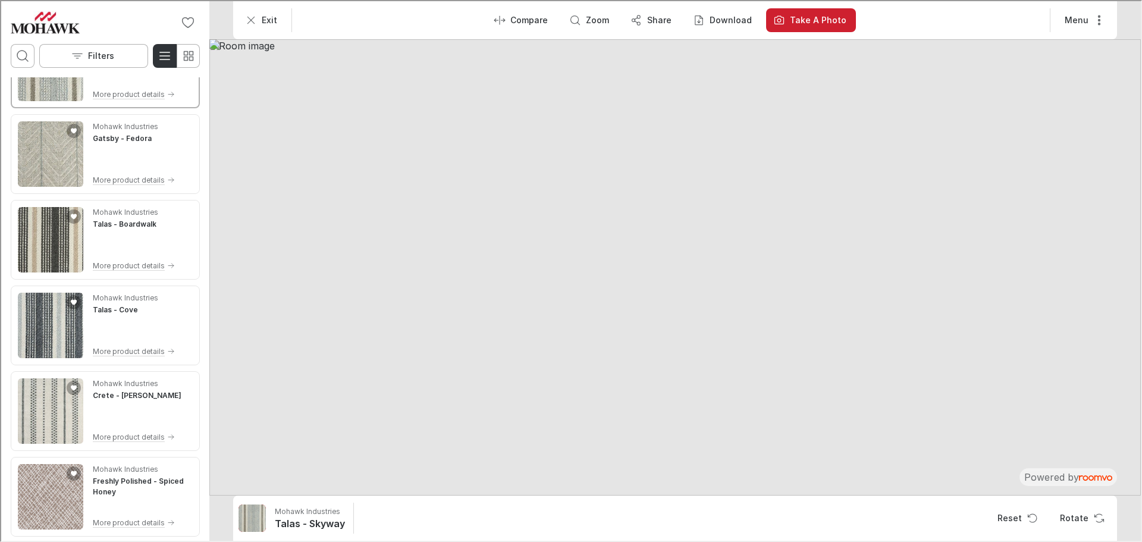
scroll to position [0, 0]
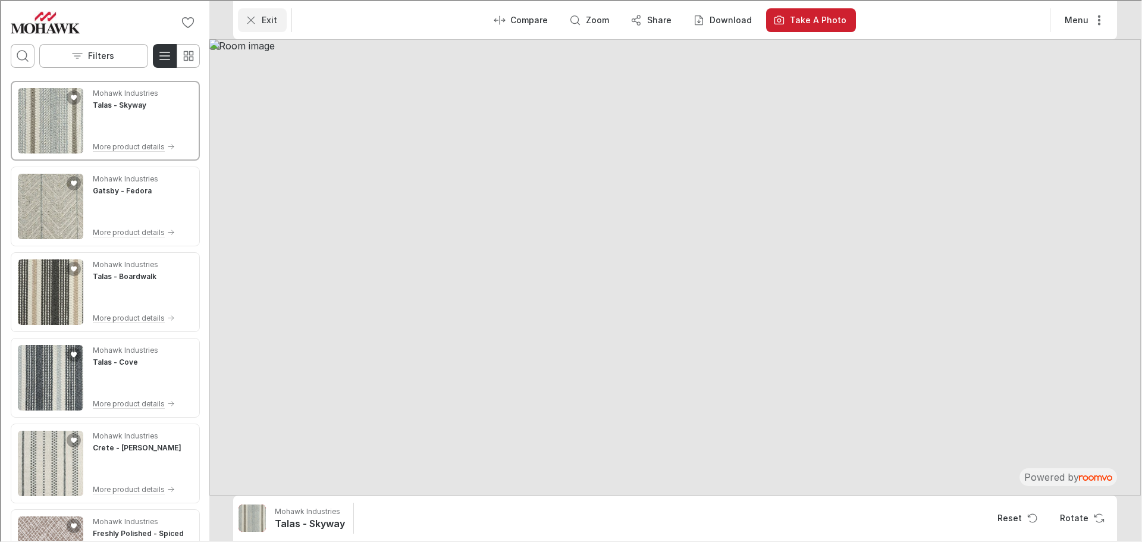
click at [267, 18] on p "Exit" at bounding box center [268, 19] width 15 height 12
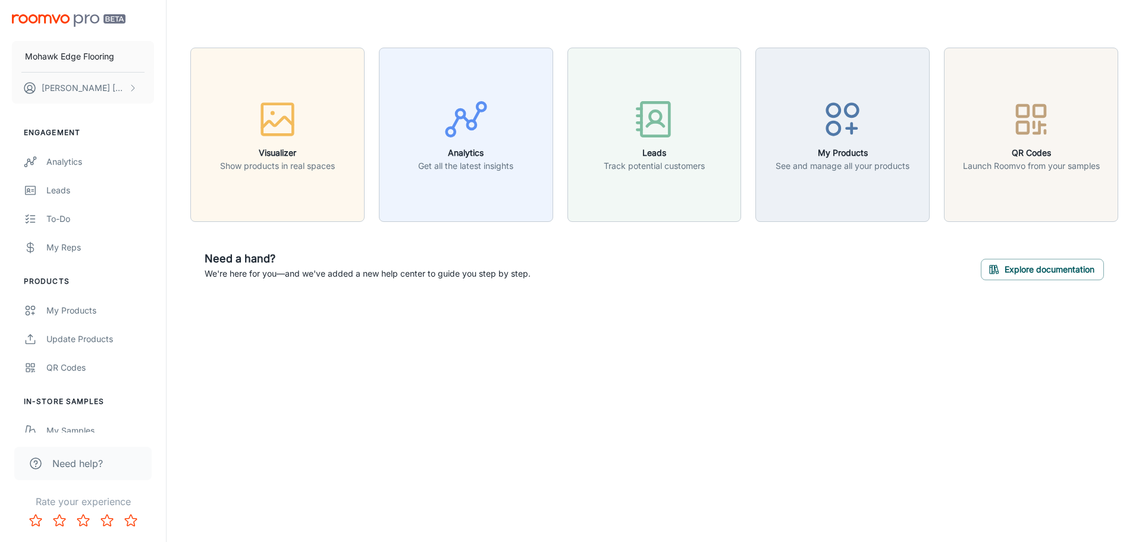
click at [756, 14] on header at bounding box center [654, 24] width 957 height 48
click at [80, 308] on div "My Products" at bounding box center [100, 310] width 108 height 13
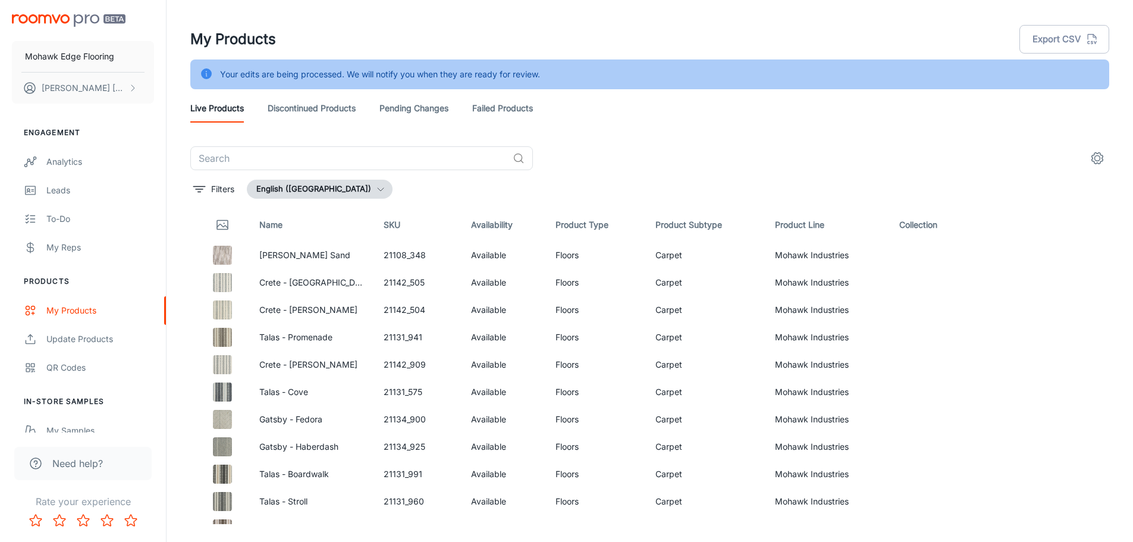
click at [1100, 156] on circle "settings" at bounding box center [1097, 158] width 5 height 5
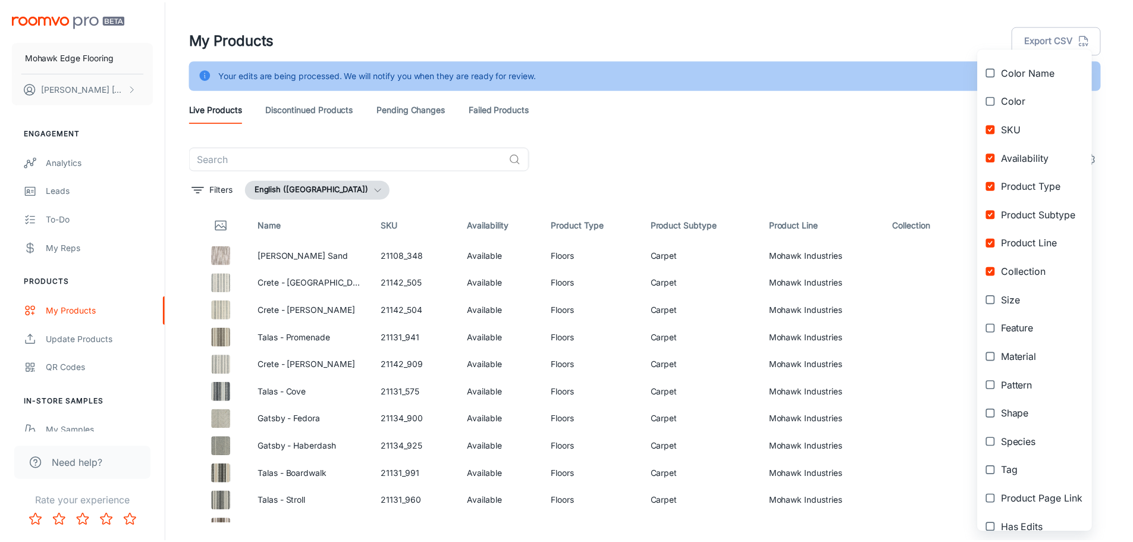
scroll to position [114, 0]
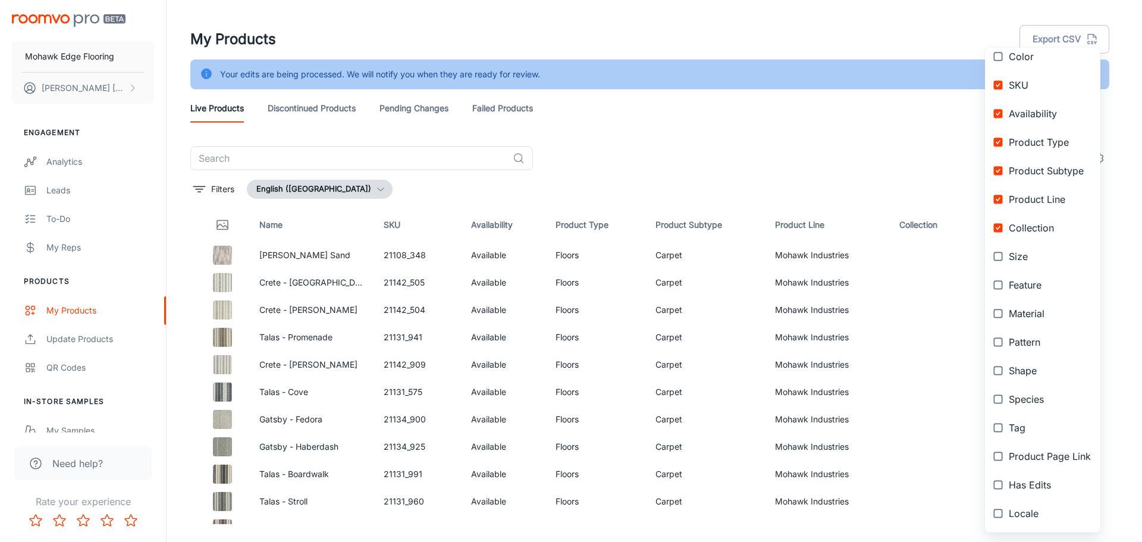
click at [845, 4] on div at bounding box center [571, 271] width 1142 height 542
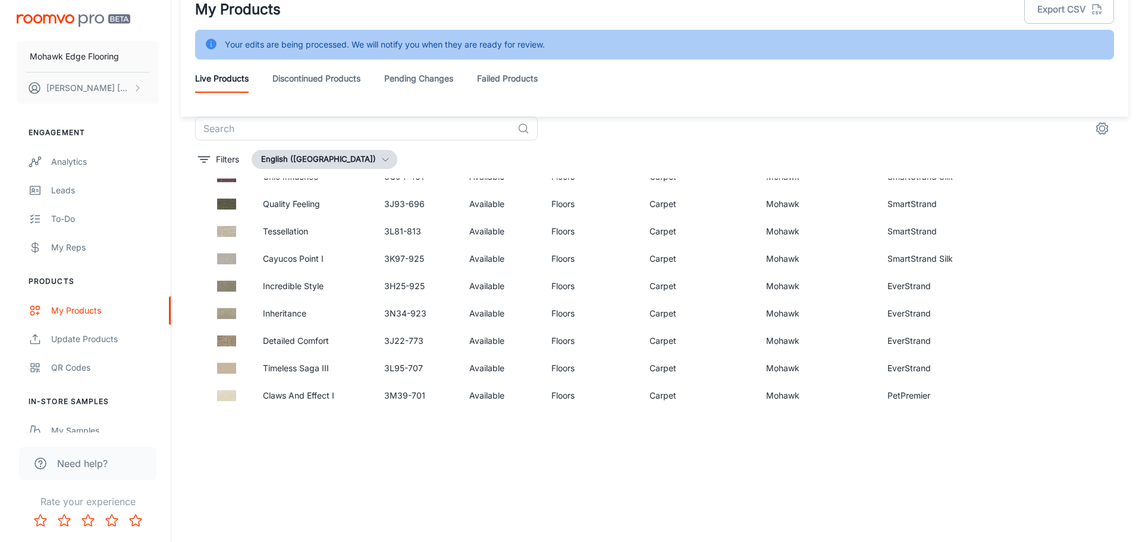
scroll to position [4293, 0]
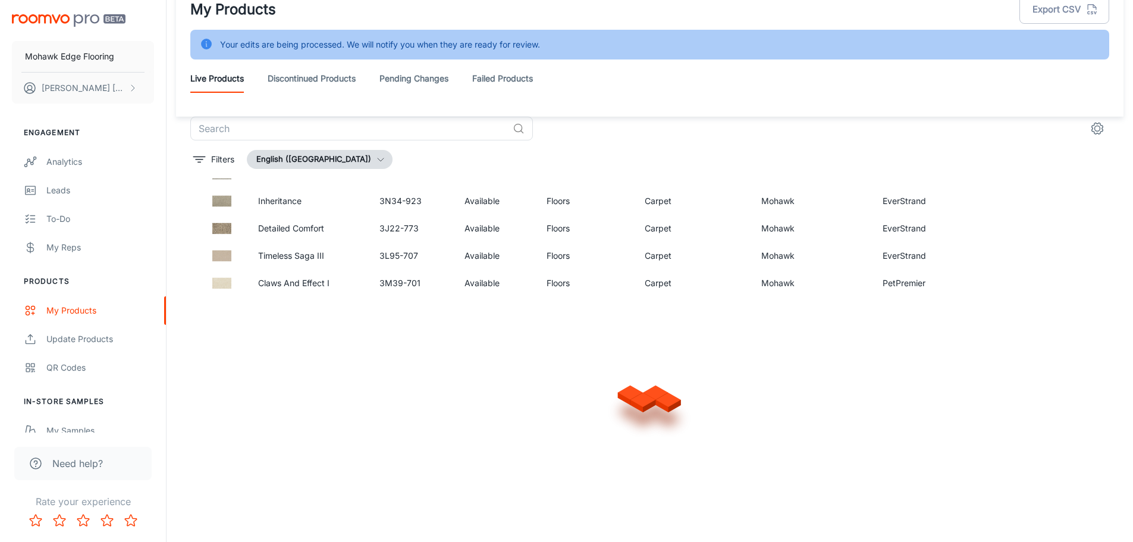
click at [1093, 125] on icon "settings" at bounding box center [1097, 128] width 14 height 14
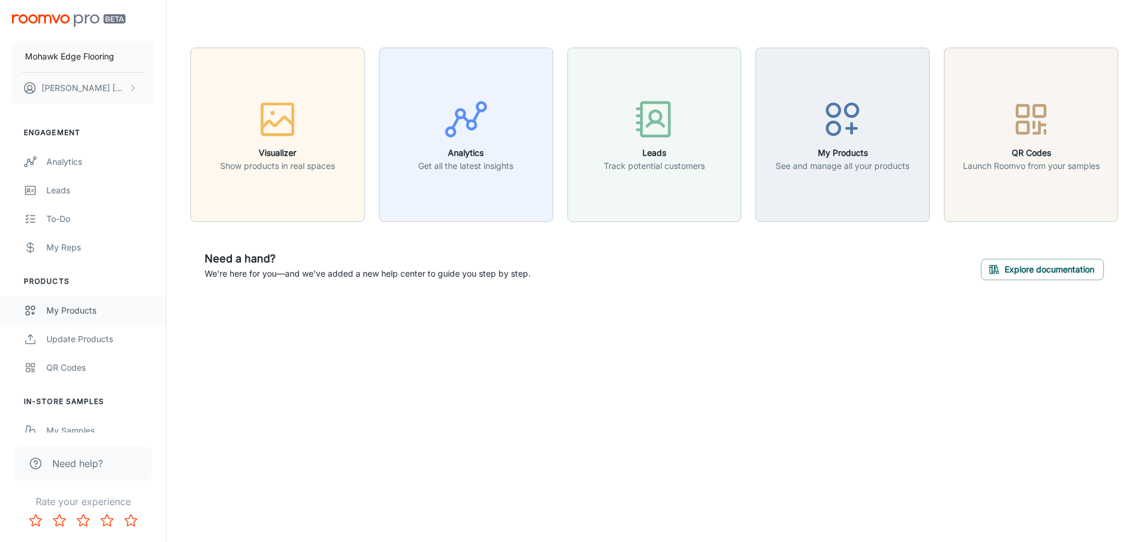
click at [81, 309] on div "My Products" at bounding box center [100, 310] width 108 height 13
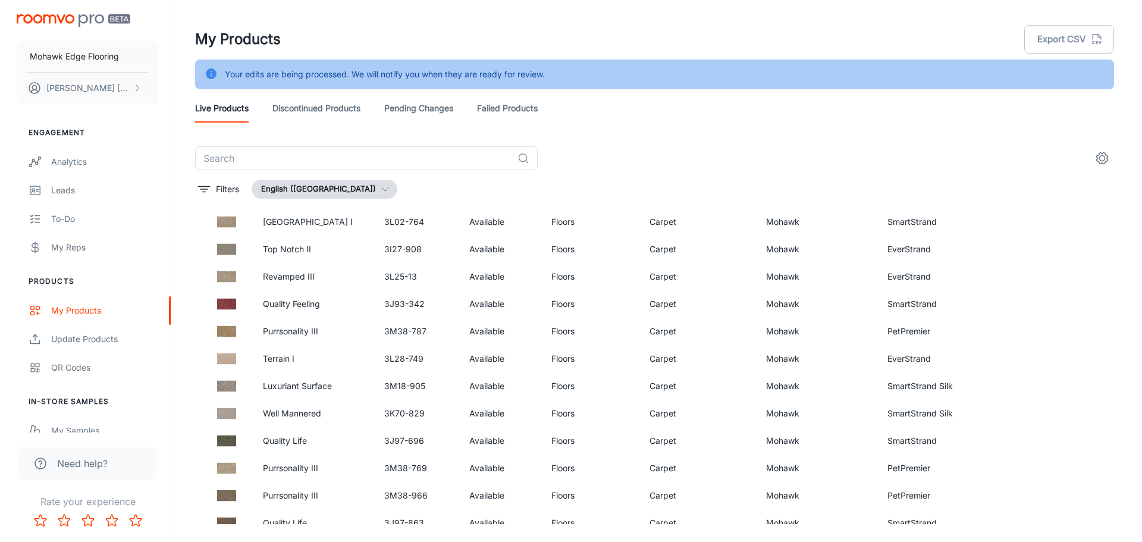
scroll to position [1469, 0]
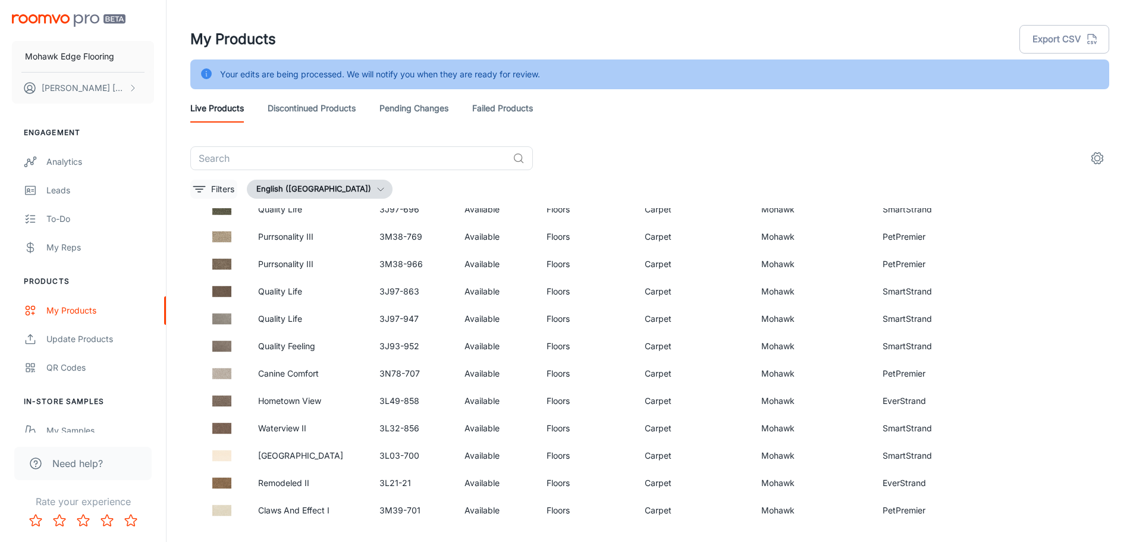
click at [203, 192] on icon "filter" at bounding box center [199, 189] width 14 height 14
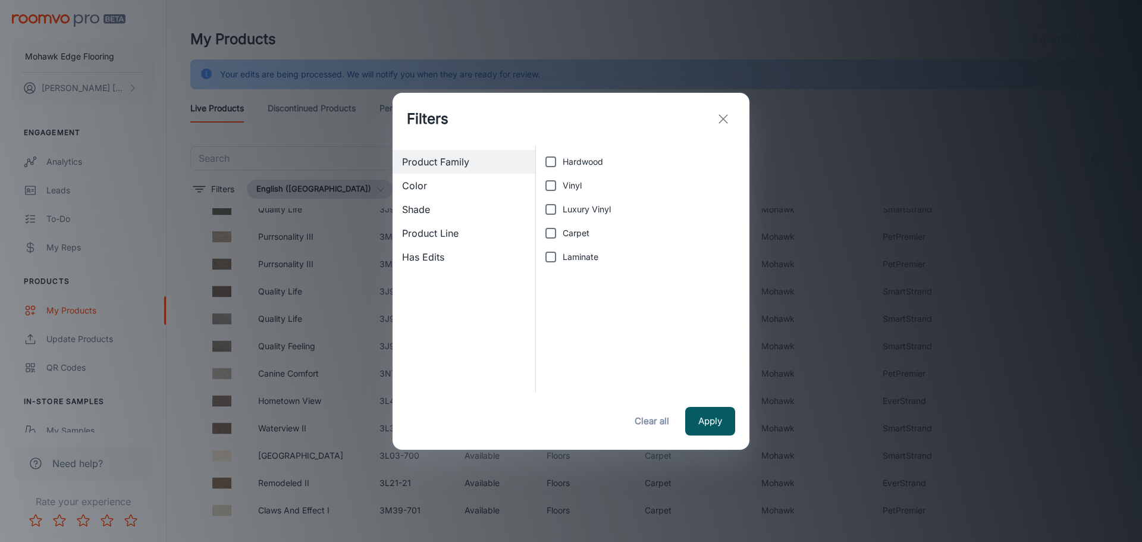
click at [551, 161] on input "Hardwood" at bounding box center [551, 162] width 24 height 24
checkbox input "true"
click at [546, 190] on input "Vinyl" at bounding box center [551, 186] width 24 height 24
checkbox input "true"
click at [547, 208] on input "Luxury Vinyl" at bounding box center [551, 209] width 24 height 24
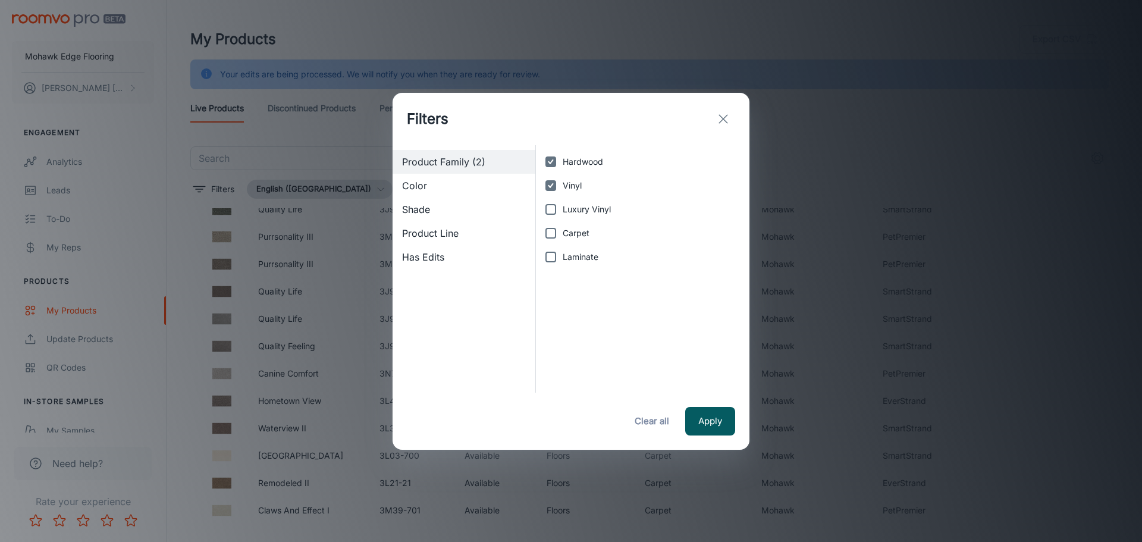
checkbox input "true"
click at [549, 260] on input "Laminate" at bounding box center [551, 257] width 24 height 24
checkbox input "true"
click at [702, 412] on button "Apply" at bounding box center [710, 421] width 50 height 29
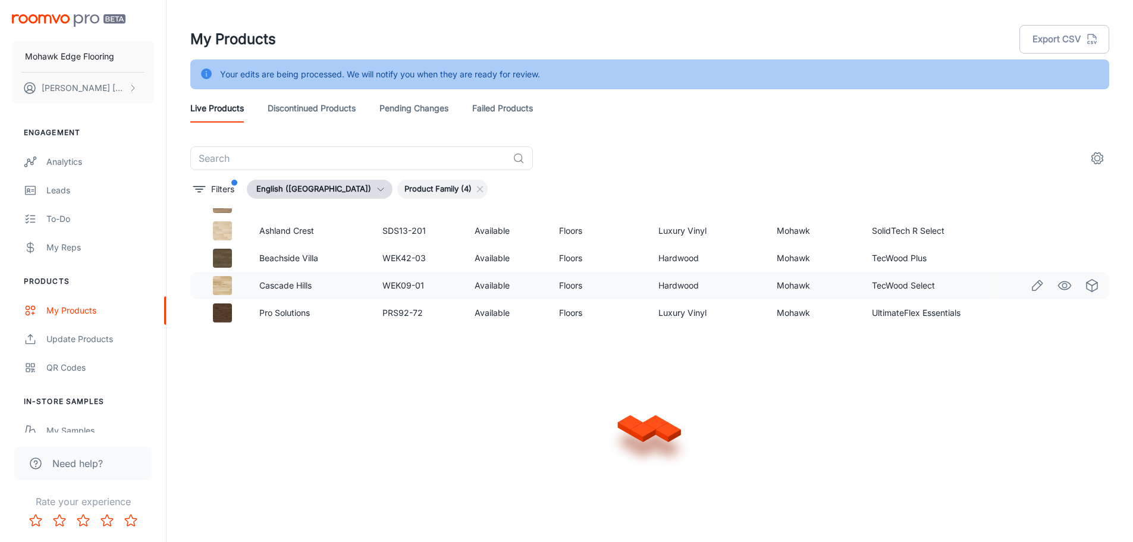
scroll to position [0, 0]
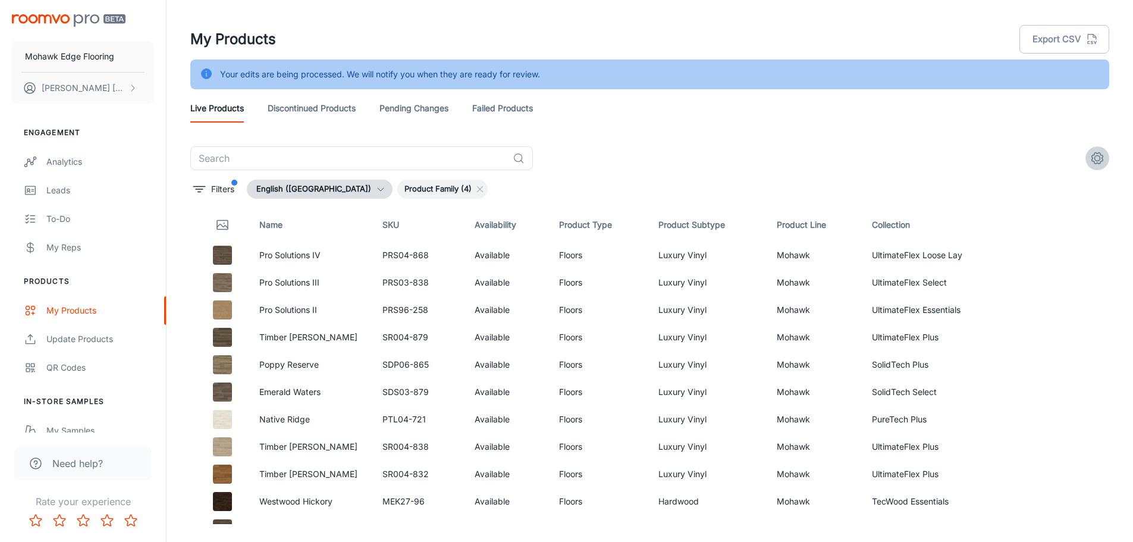
click at [1095, 155] on icon "settings" at bounding box center [1097, 158] width 14 height 14
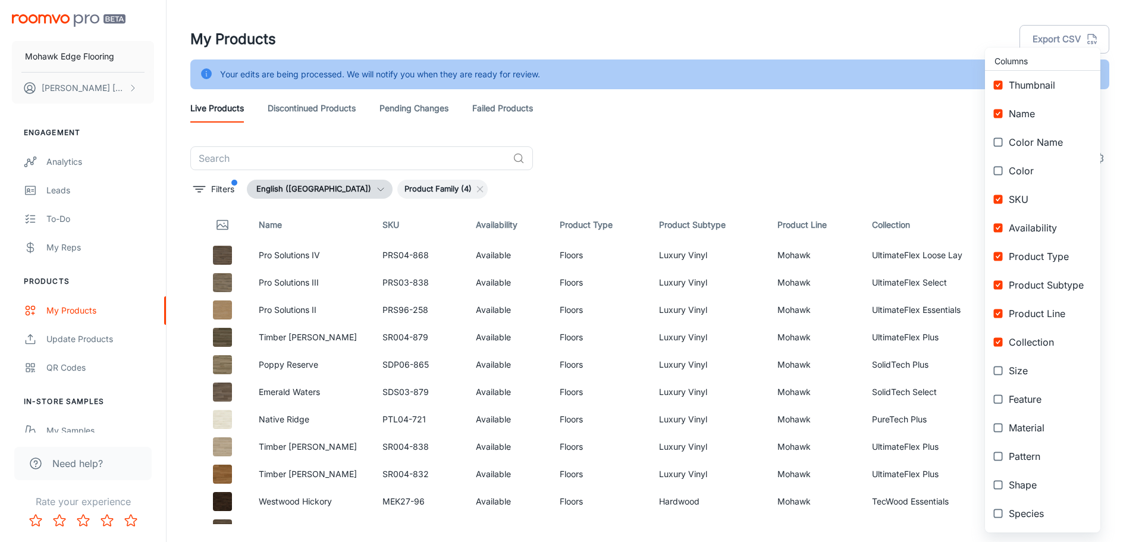
click at [696, 17] on div at bounding box center [571, 271] width 1142 height 542
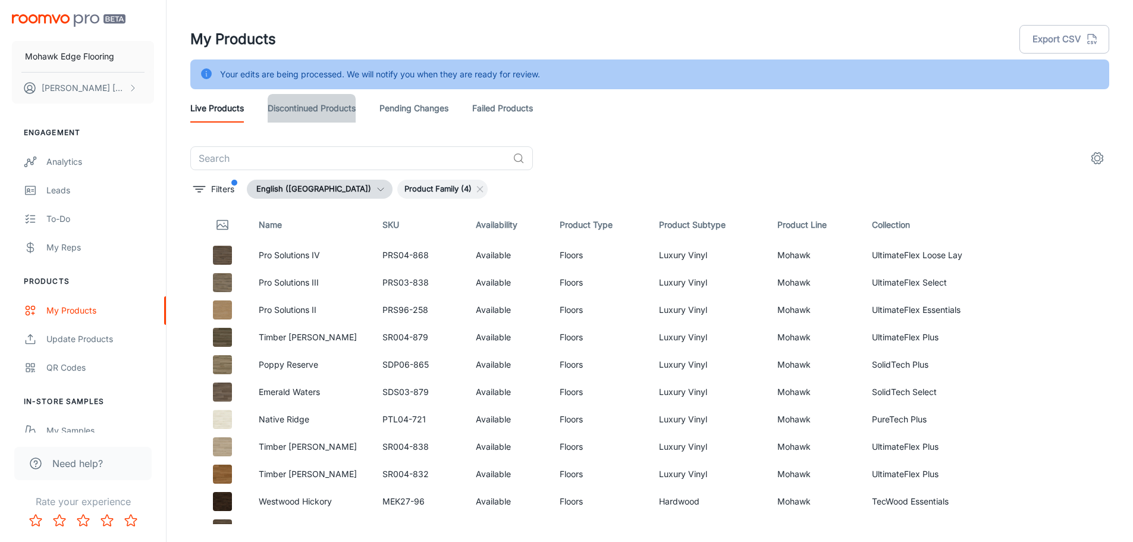
click at [300, 107] on link "Discontinued Products" at bounding box center [312, 108] width 88 height 29
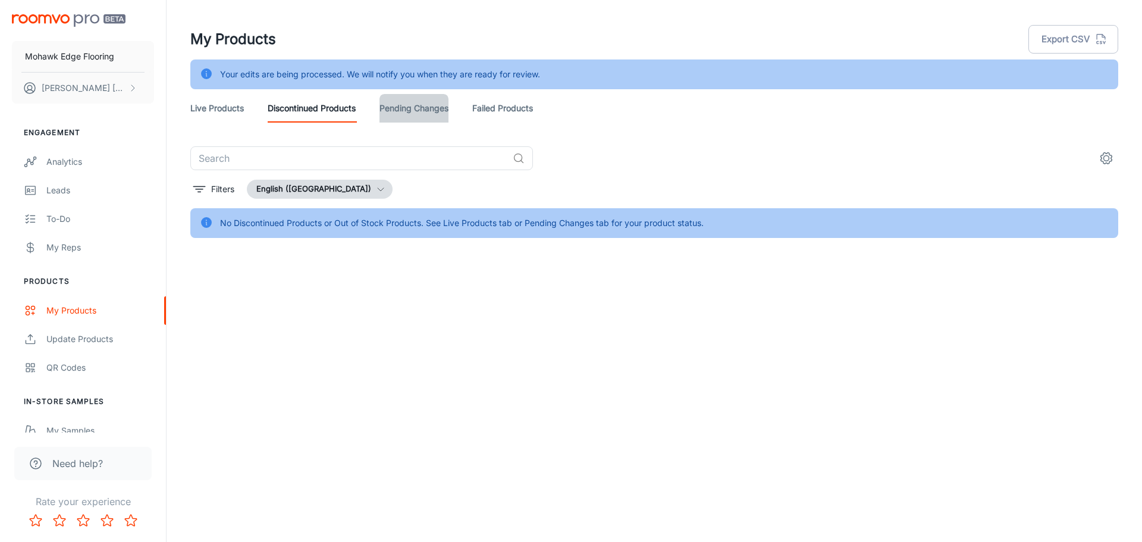
click at [415, 105] on link "Pending Changes" at bounding box center [414, 108] width 69 height 29
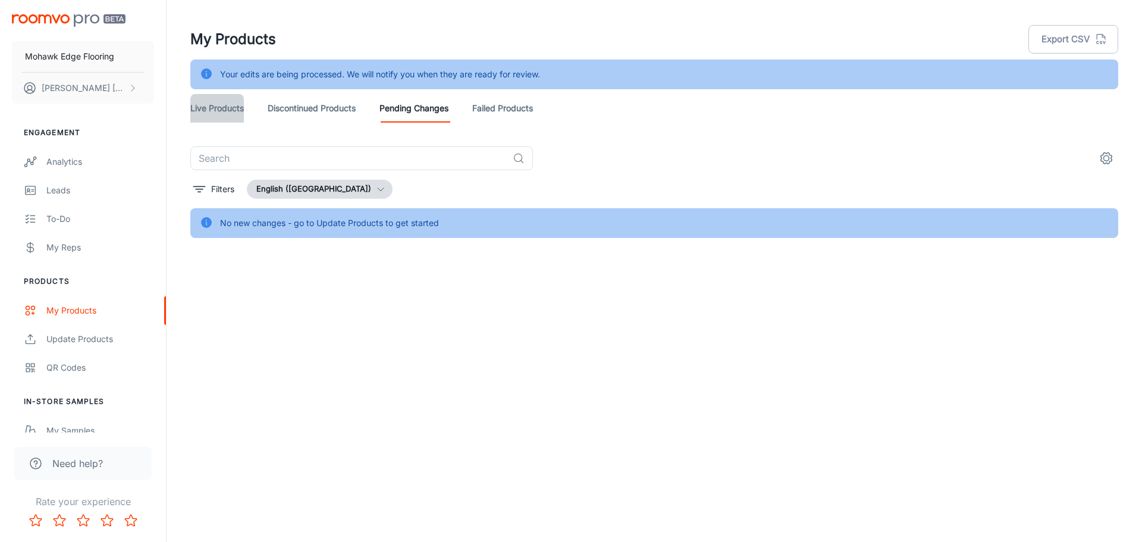
click at [214, 113] on link "Live Products" at bounding box center [217, 108] width 54 height 29
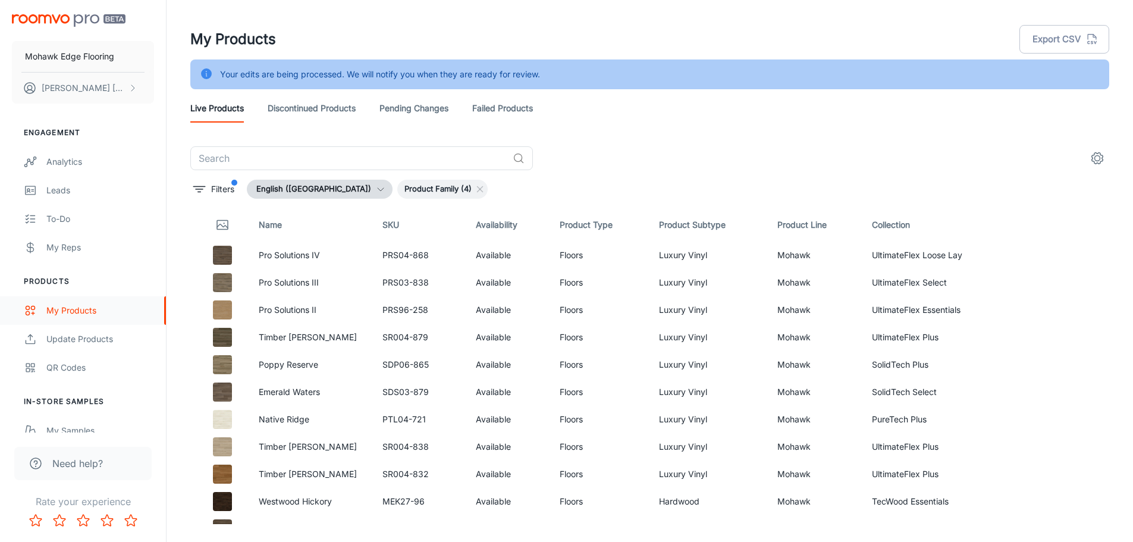
click at [71, 306] on div "My Products" at bounding box center [100, 310] width 108 height 13
click at [301, 114] on link "Discontinued Products" at bounding box center [312, 108] width 88 height 29
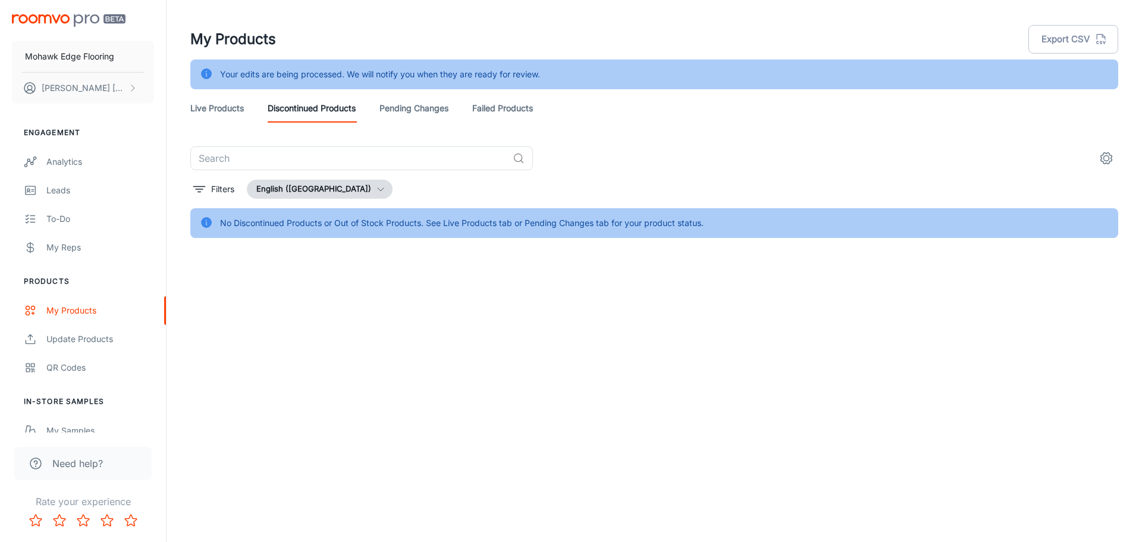
click at [232, 115] on link "Live Products" at bounding box center [217, 108] width 54 height 29
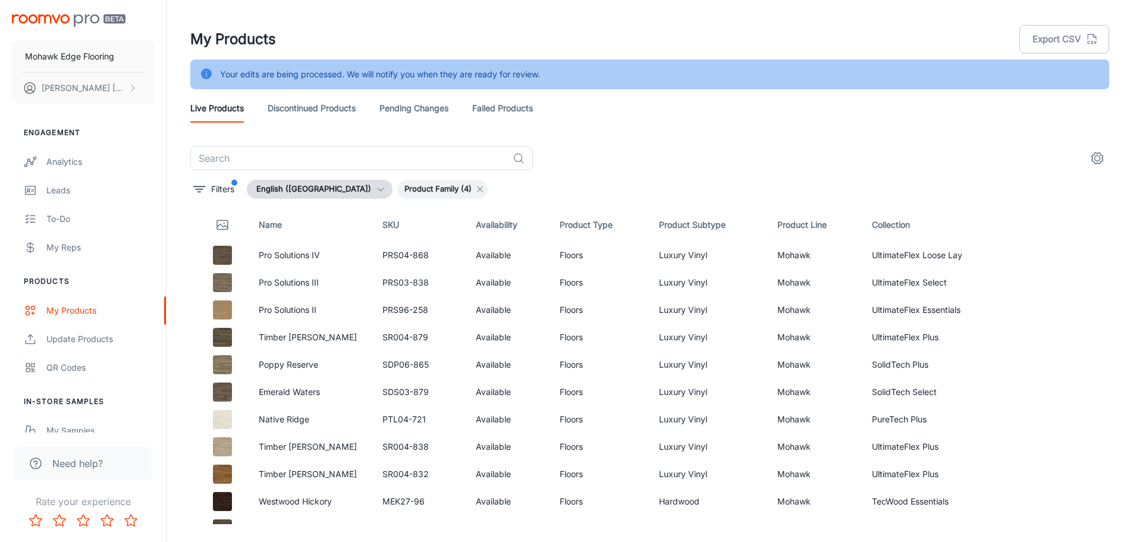
click at [478, 189] on line at bounding box center [480, 189] width 5 height 5
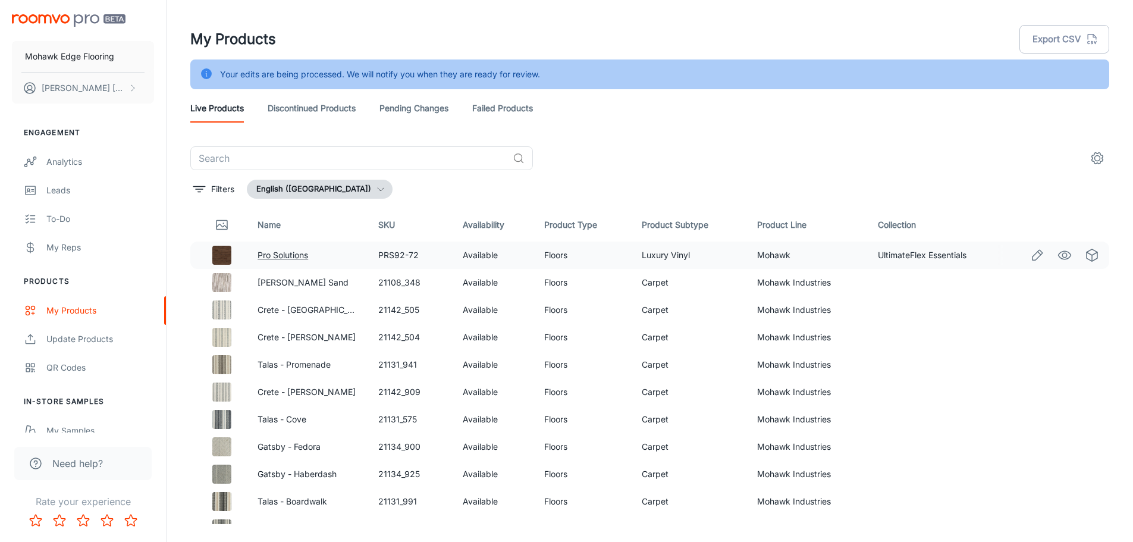
click at [276, 253] on link "Pro Solutions" at bounding box center [283, 255] width 51 height 10
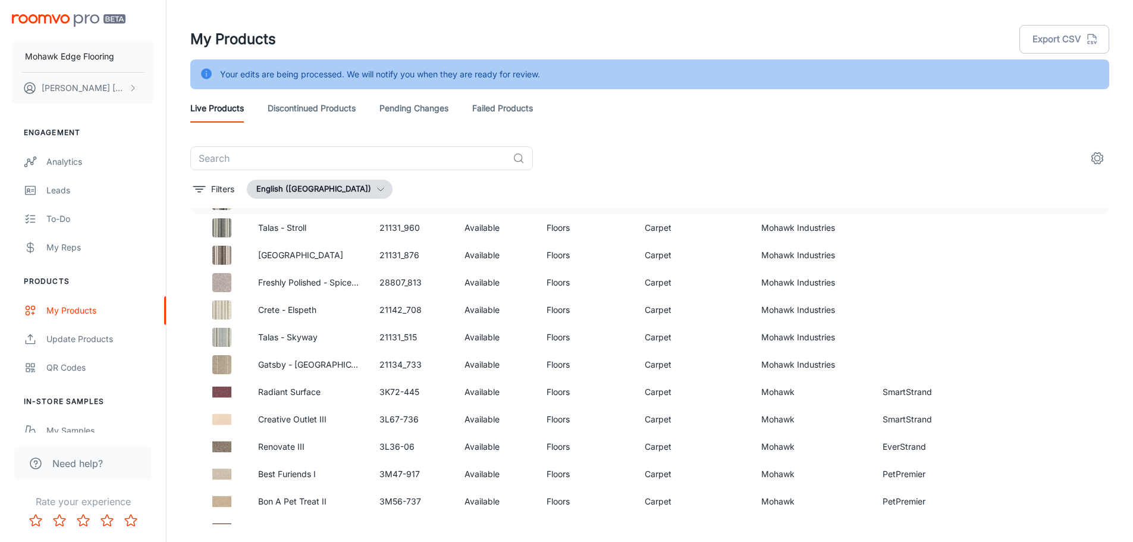
scroll to position [317, 0]
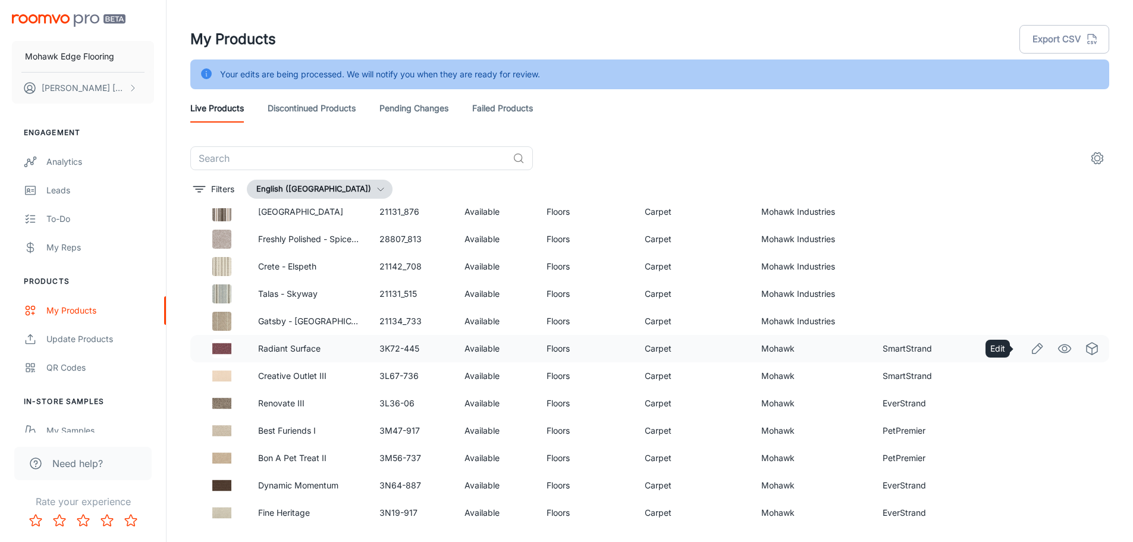
click at [1033, 347] on icon "Edit" at bounding box center [1038, 348] width 10 height 10
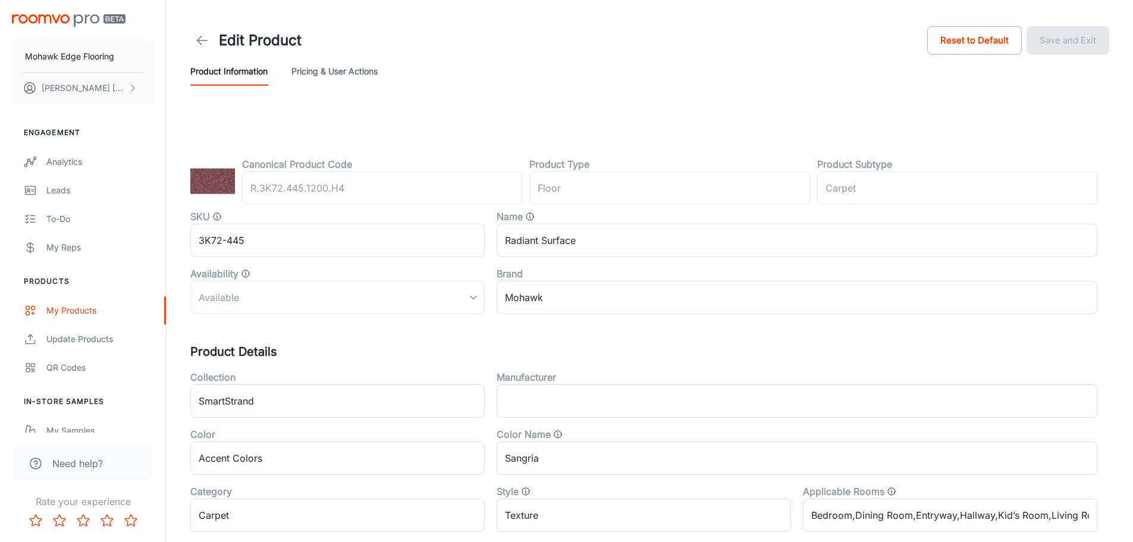
click at [452, 290] on div "Available" at bounding box center [337, 297] width 294 height 33
click at [74, 340] on div "Update Products" at bounding box center [100, 339] width 108 height 13
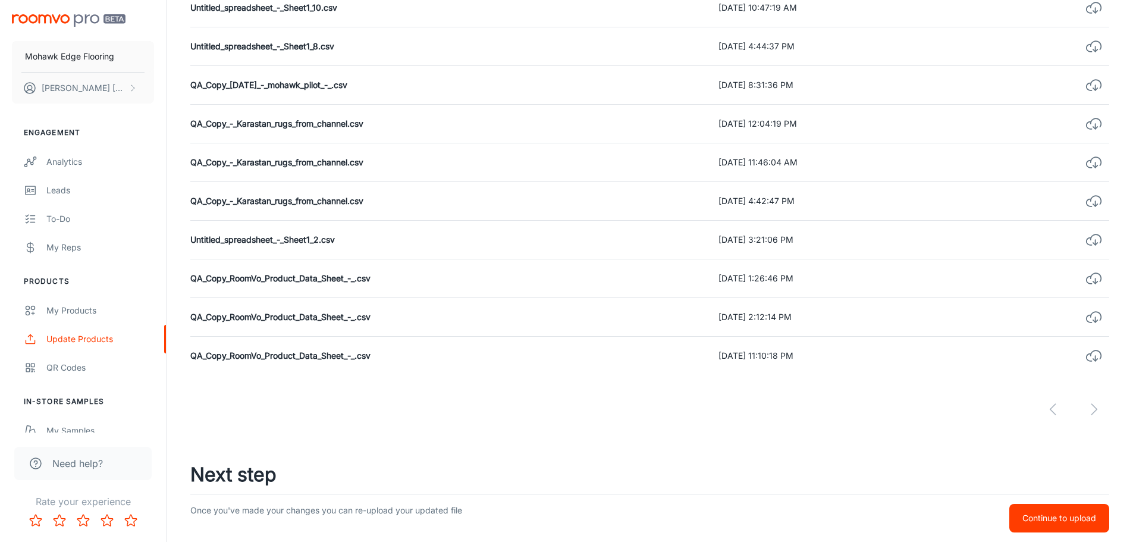
scroll to position [487, 0]
click at [1043, 509] on button "Continue to upload" at bounding box center [1060, 518] width 100 height 29
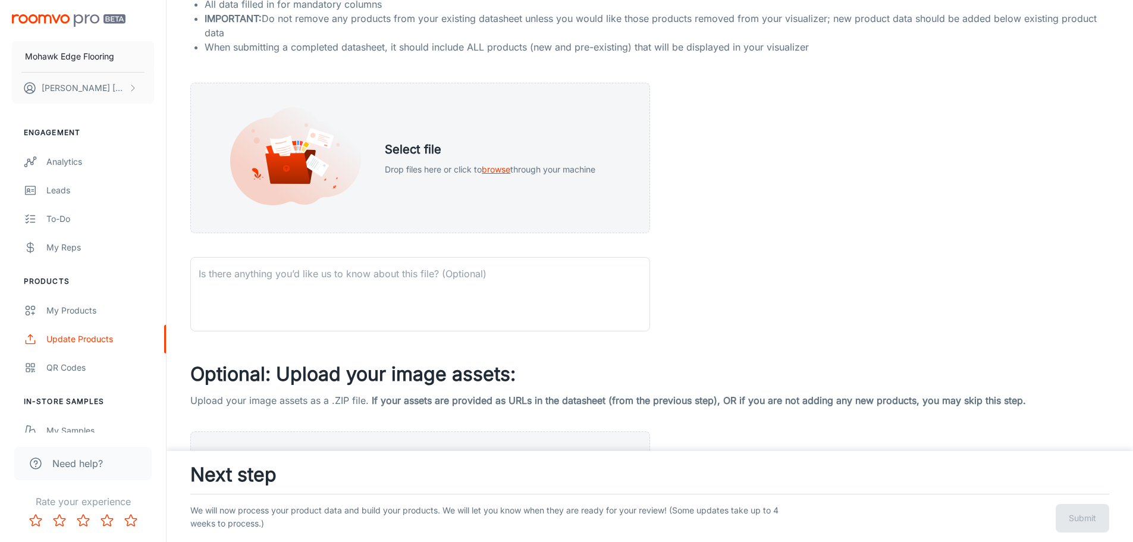
scroll to position [62, 0]
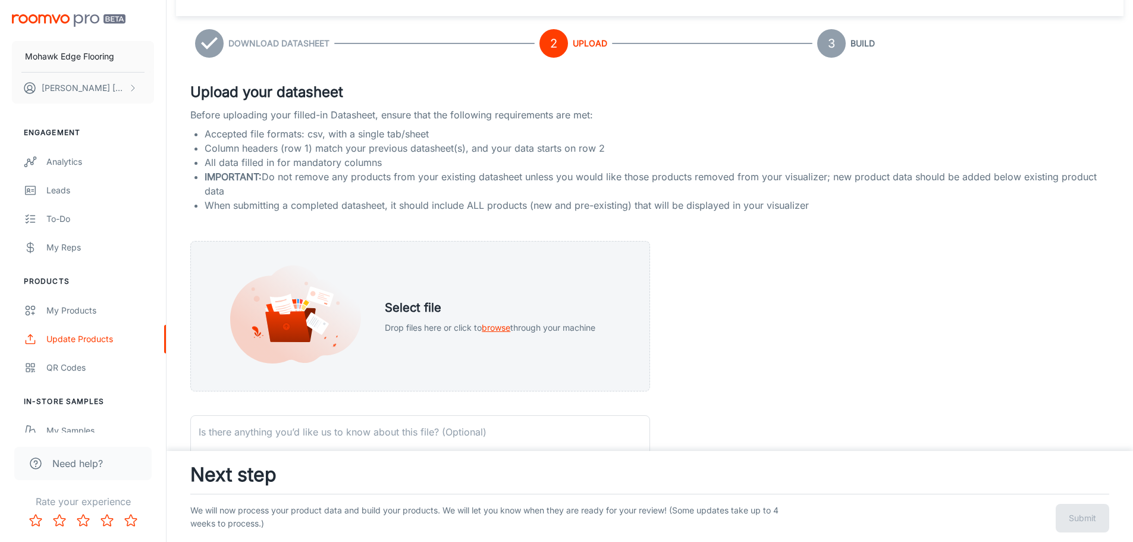
click at [217, 43] on icon at bounding box center [209, 43] width 29 height 29
click at [262, 42] on h6 "Download Datasheet" at bounding box center [278, 43] width 101 height 13
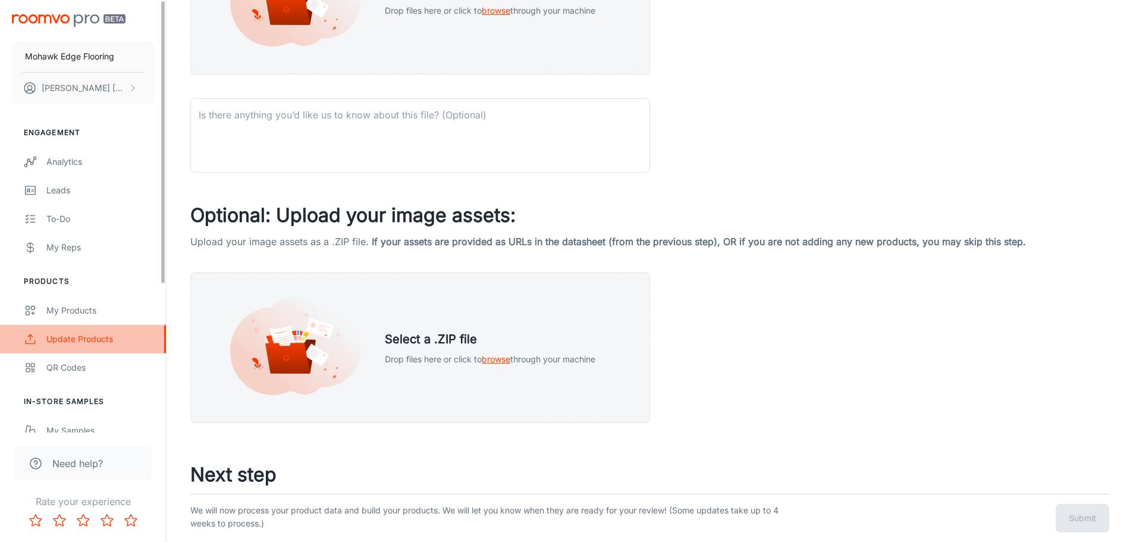
click at [88, 330] on link "Update Products" at bounding box center [83, 339] width 166 height 29
click at [101, 307] on div "My Products" at bounding box center [100, 310] width 108 height 13
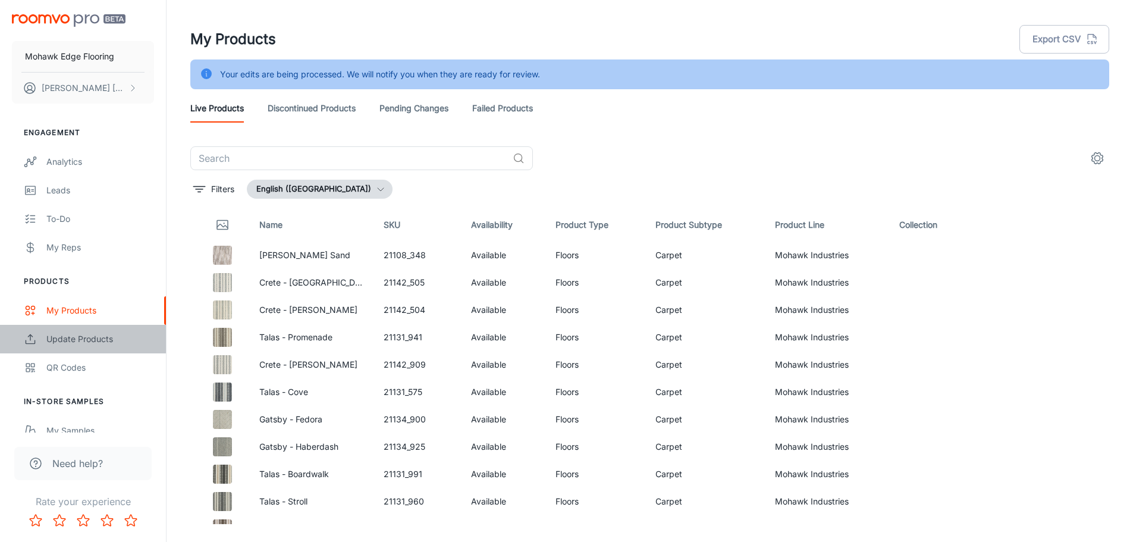
click at [77, 334] on div "Update Products" at bounding box center [100, 339] width 108 height 13
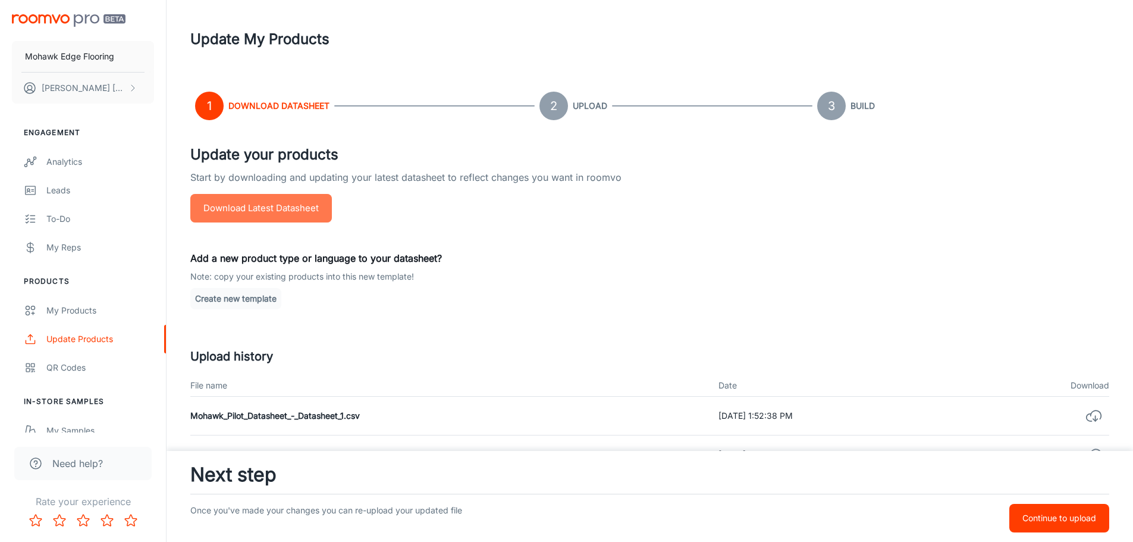
click at [262, 212] on button "Download Latest Datasheet" at bounding box center [261, 208] width 142 height 29
click at [1021, 514] on button "Continue to upload" at bounding box center [1060, 518] width 100 height 29
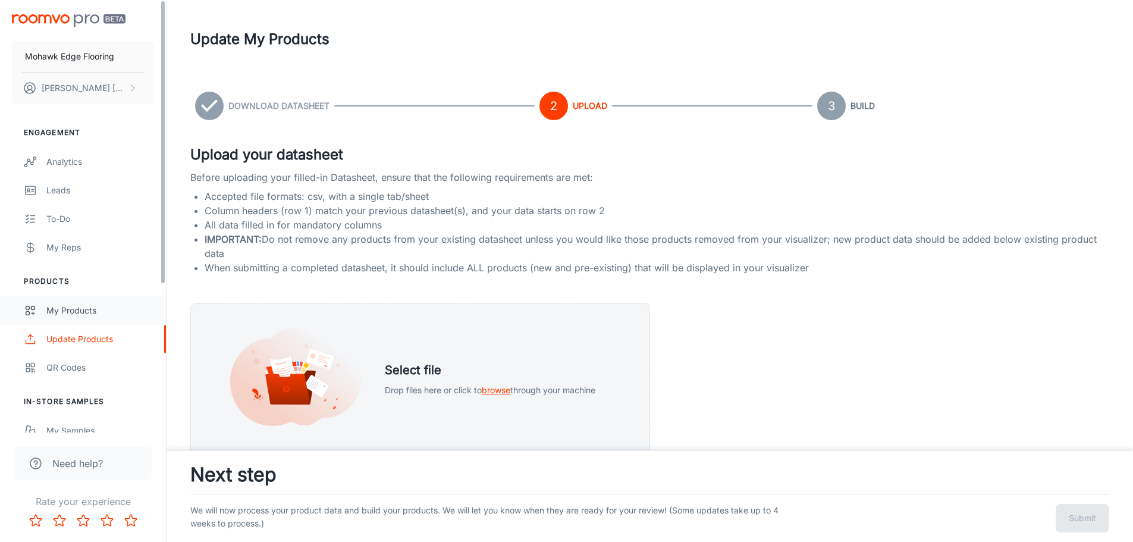
click at [72, 304] on div "My Products" at bounding box center [100, 310] width 108 height 13
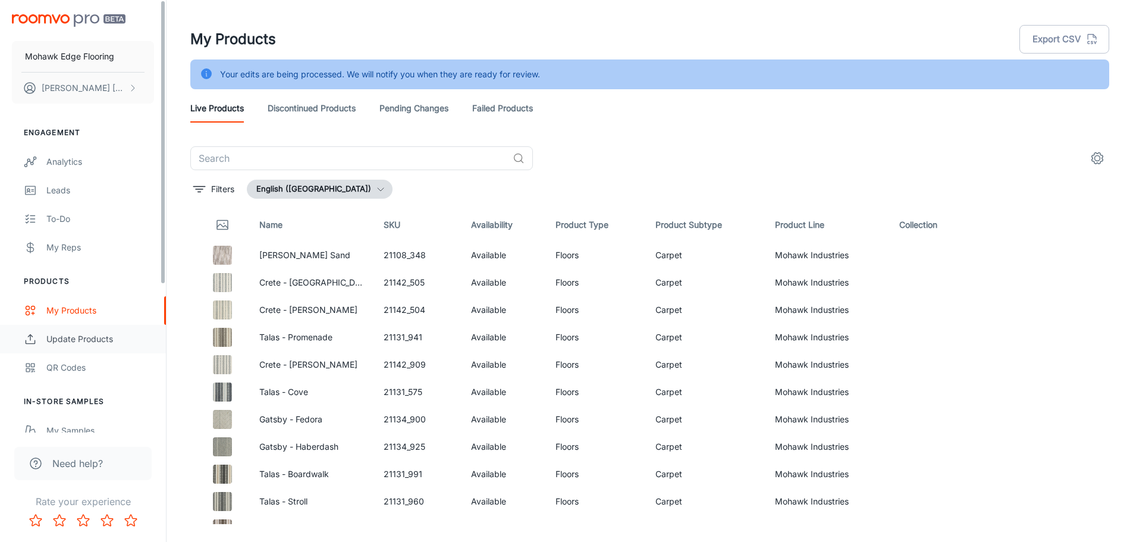
click at [74, 333] on div "Update Products" at bounding box center [100, 339] width 108 height 13
